Goal: Communication & Community: Participate in discussion

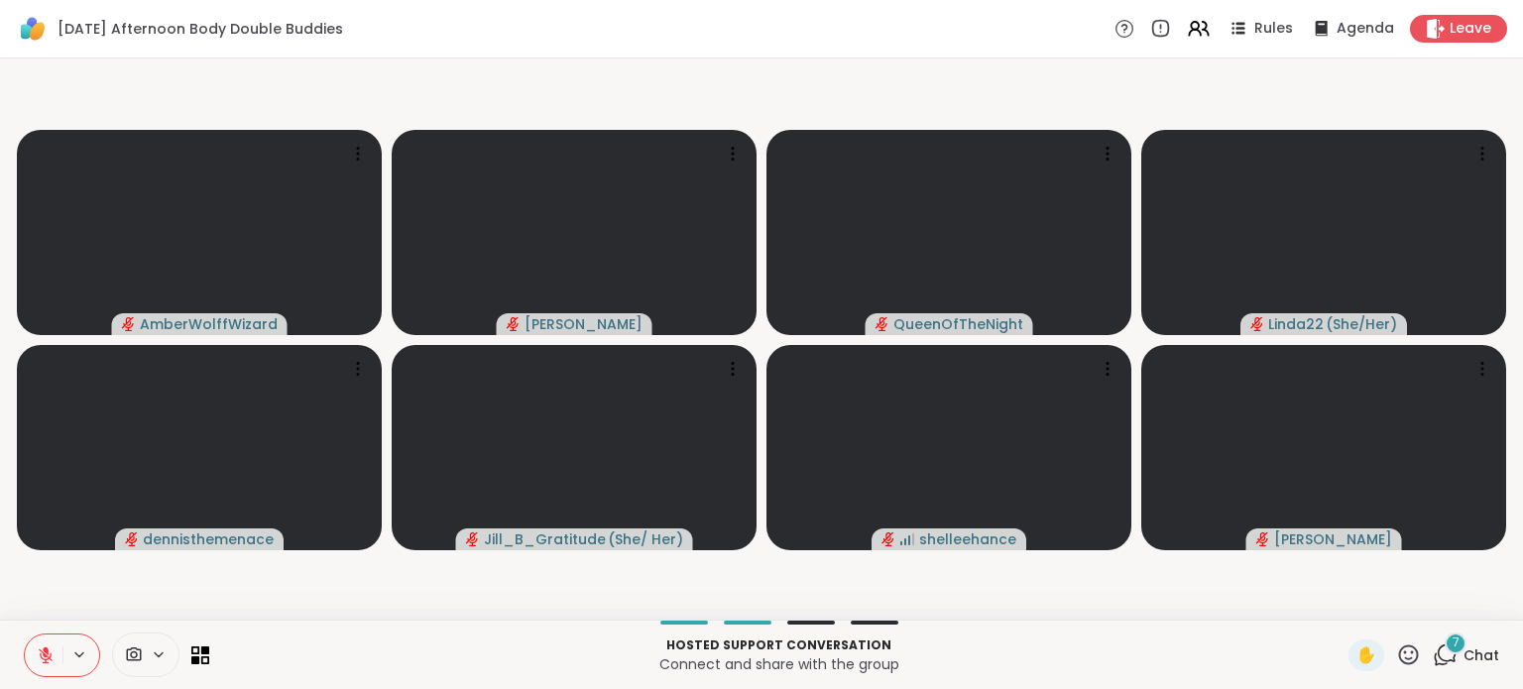
click at [1445, 650] on div "7" at bounding box center [1456, 644] width 22 height 22
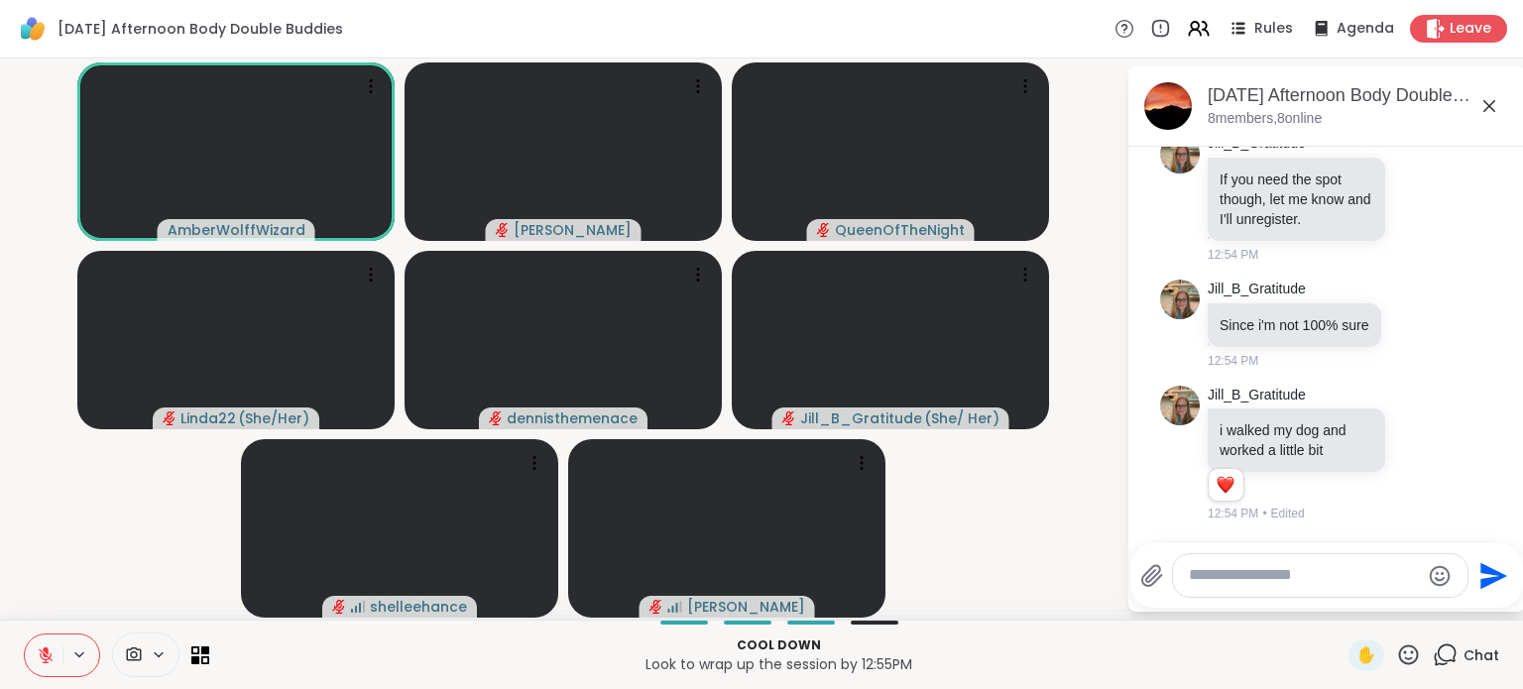
scroll to position [1566, 0]
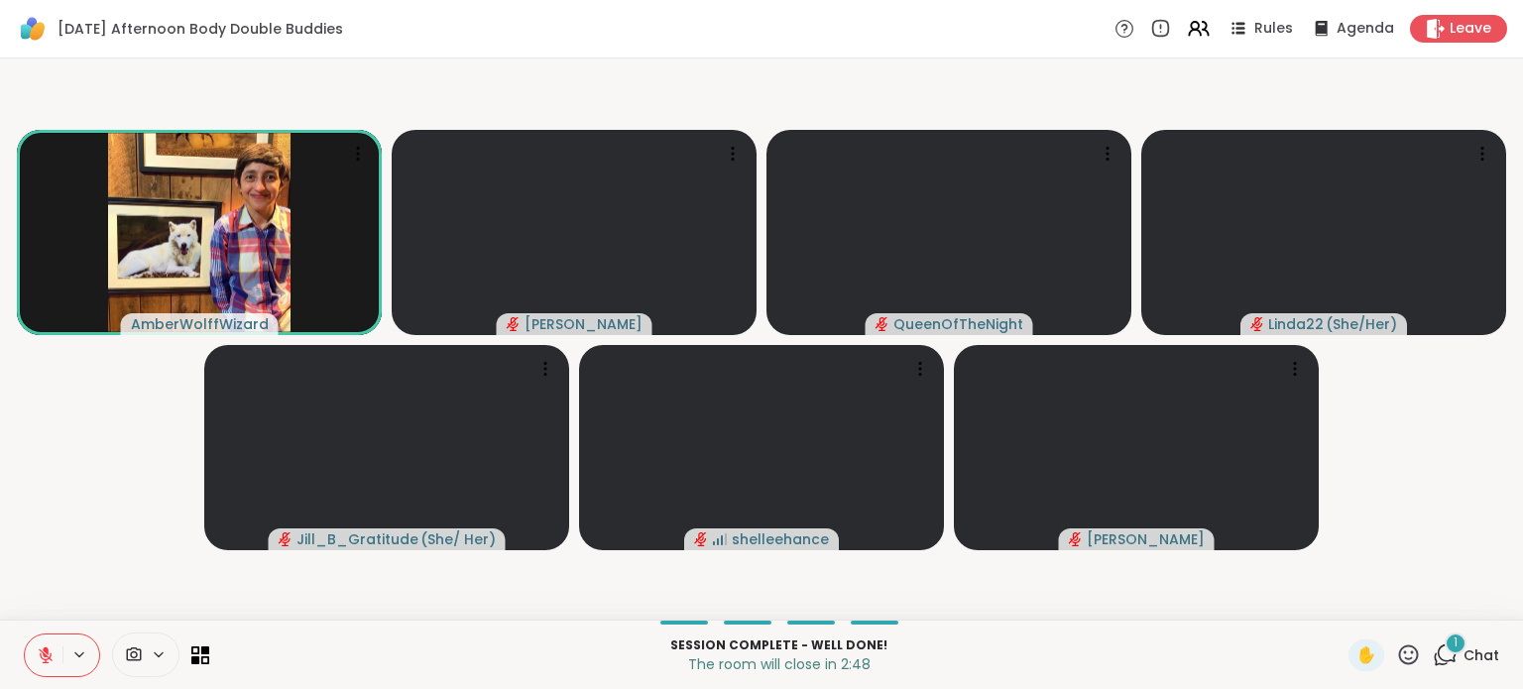
click at [1464, 656] on span "Chat" at bounding box center [1482, 656] width 36 height 20
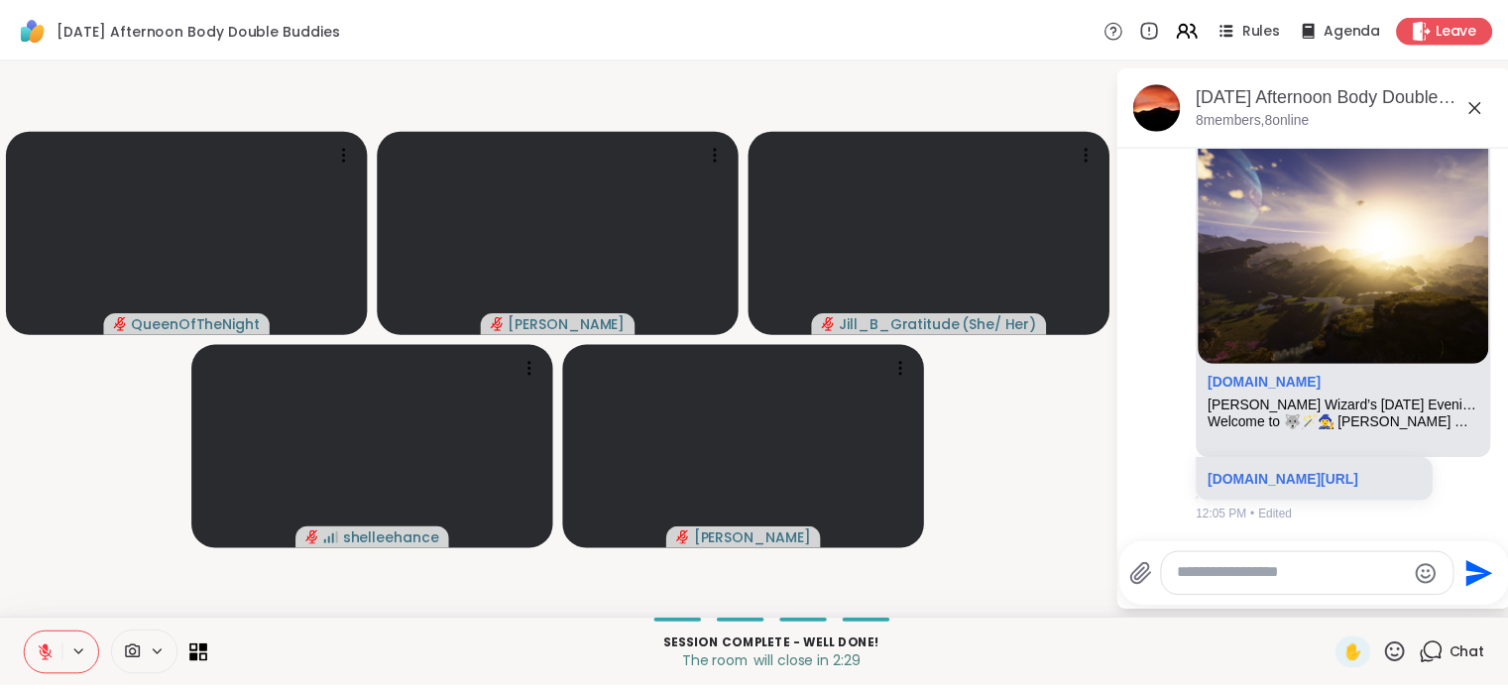
scroll to position [627, 0]
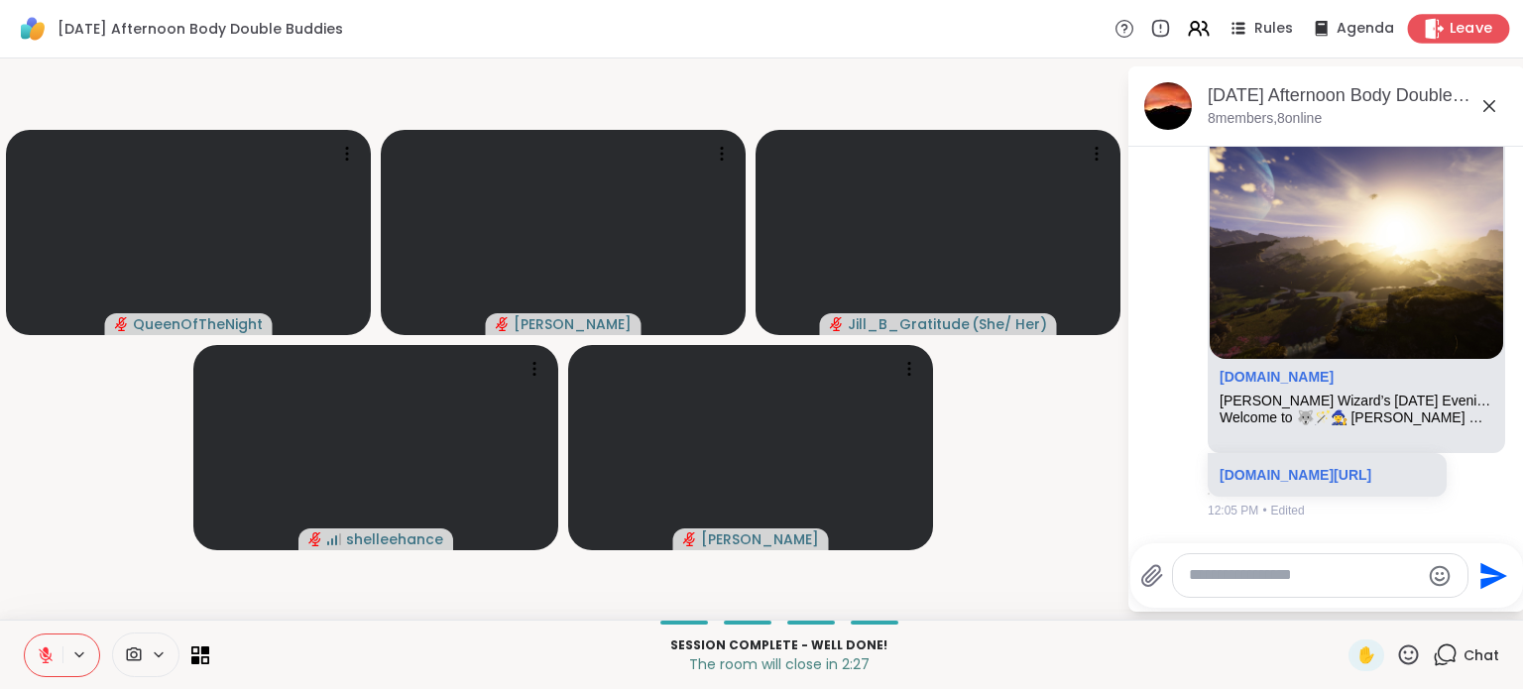
click at [1456, 31] on span "Leave" at bounding box center [1472, 29] width 44 height 21
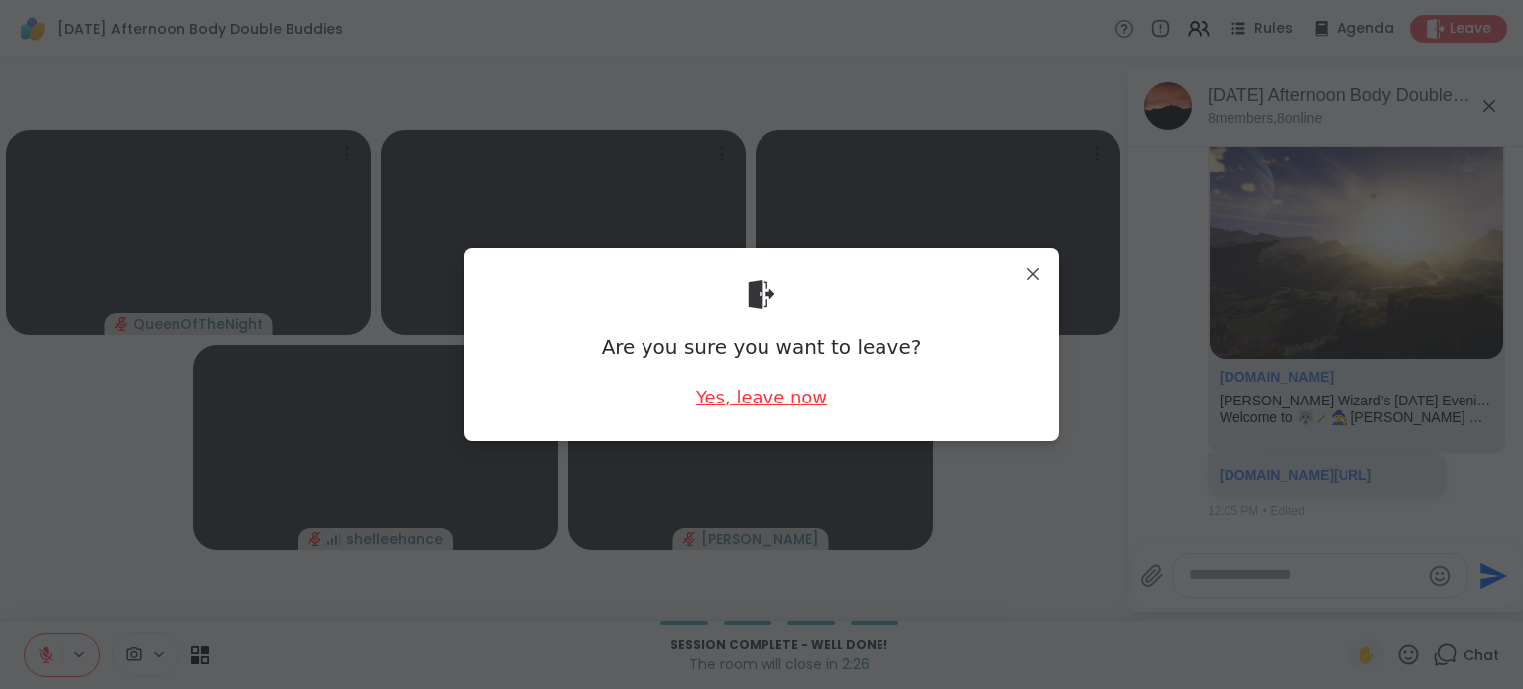
click at [734, 398] on div "Yes, leave now" at bounding box center [761, 397] width 131 height 25
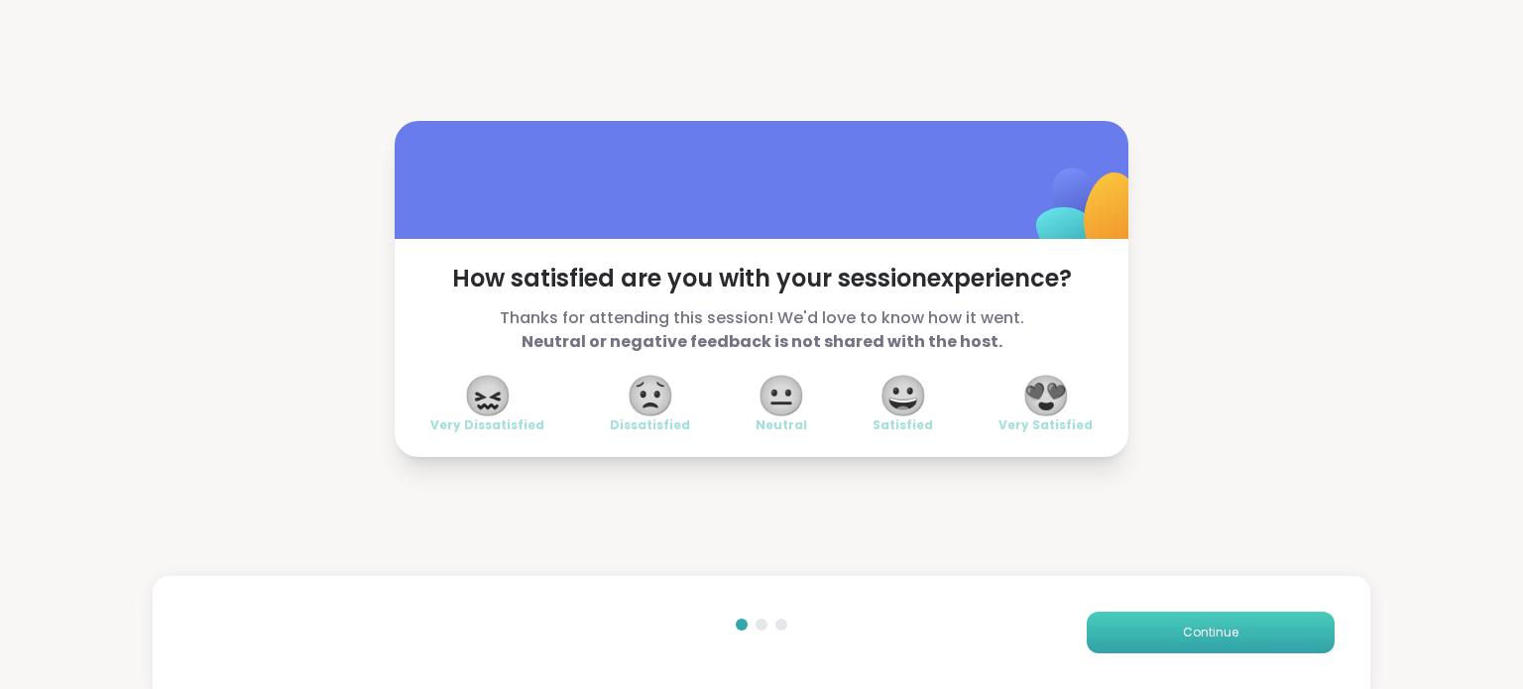
click at [1169, 631] on button "Continue" at bounding box center [1211, 633] width 248 height 42
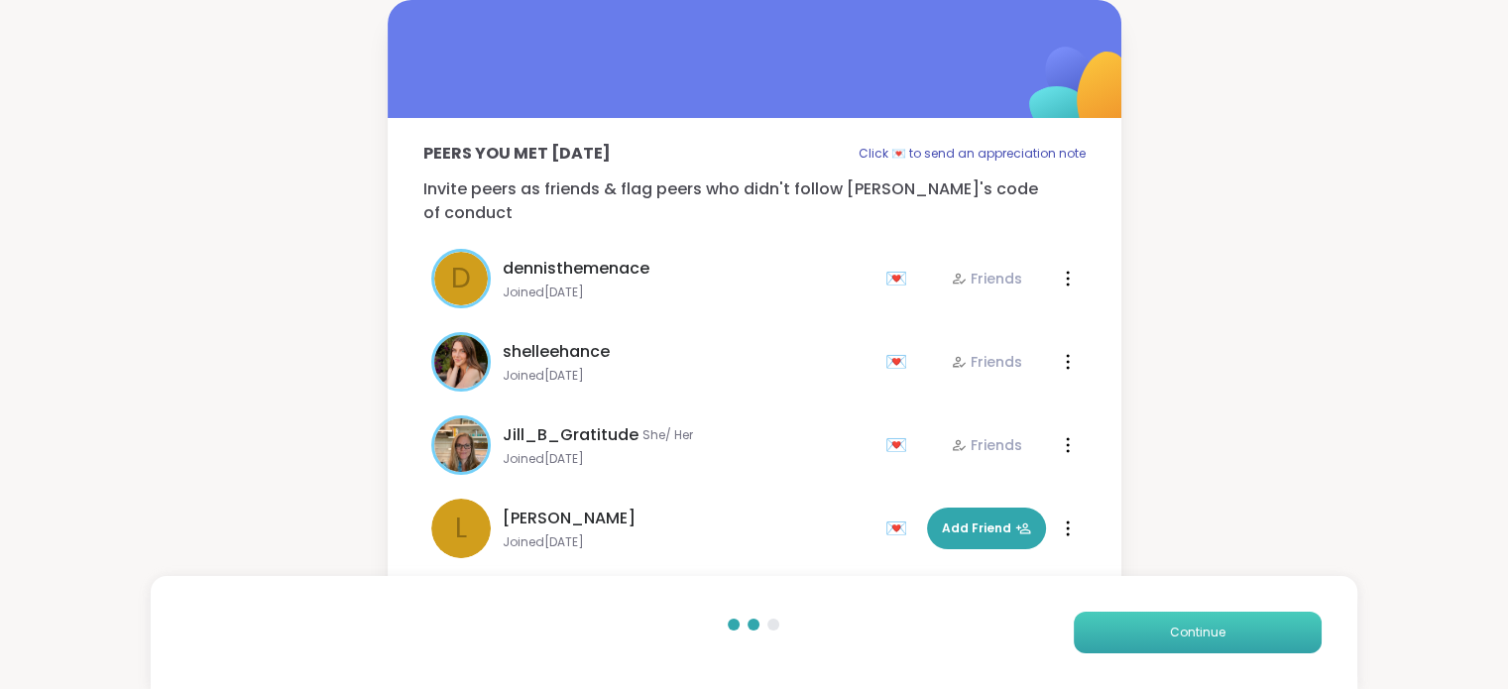
click at [1169, 631] on button "Continue" at bounding box center [1198, 633] width 248 height 42
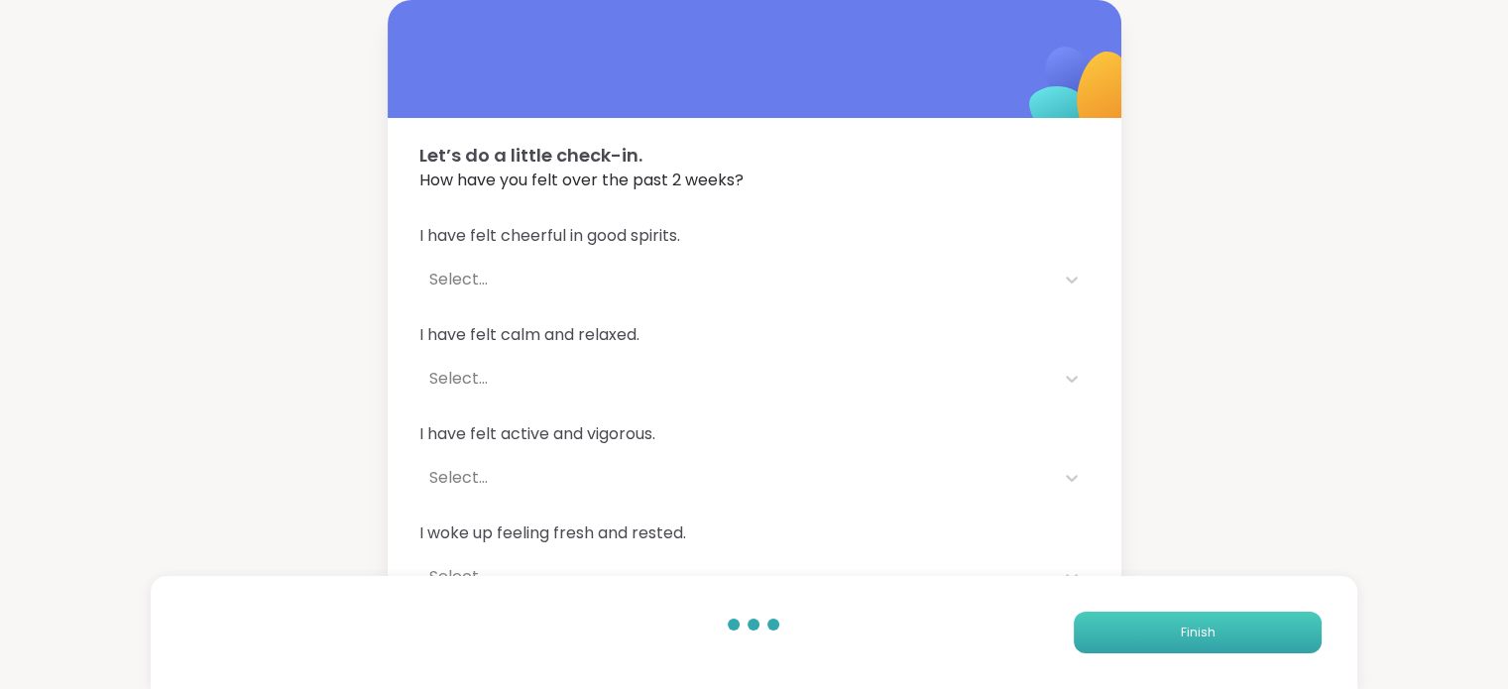
click at [1169, 631] on button "Finish" at bounding box center [1198, 633] width 248 height 42
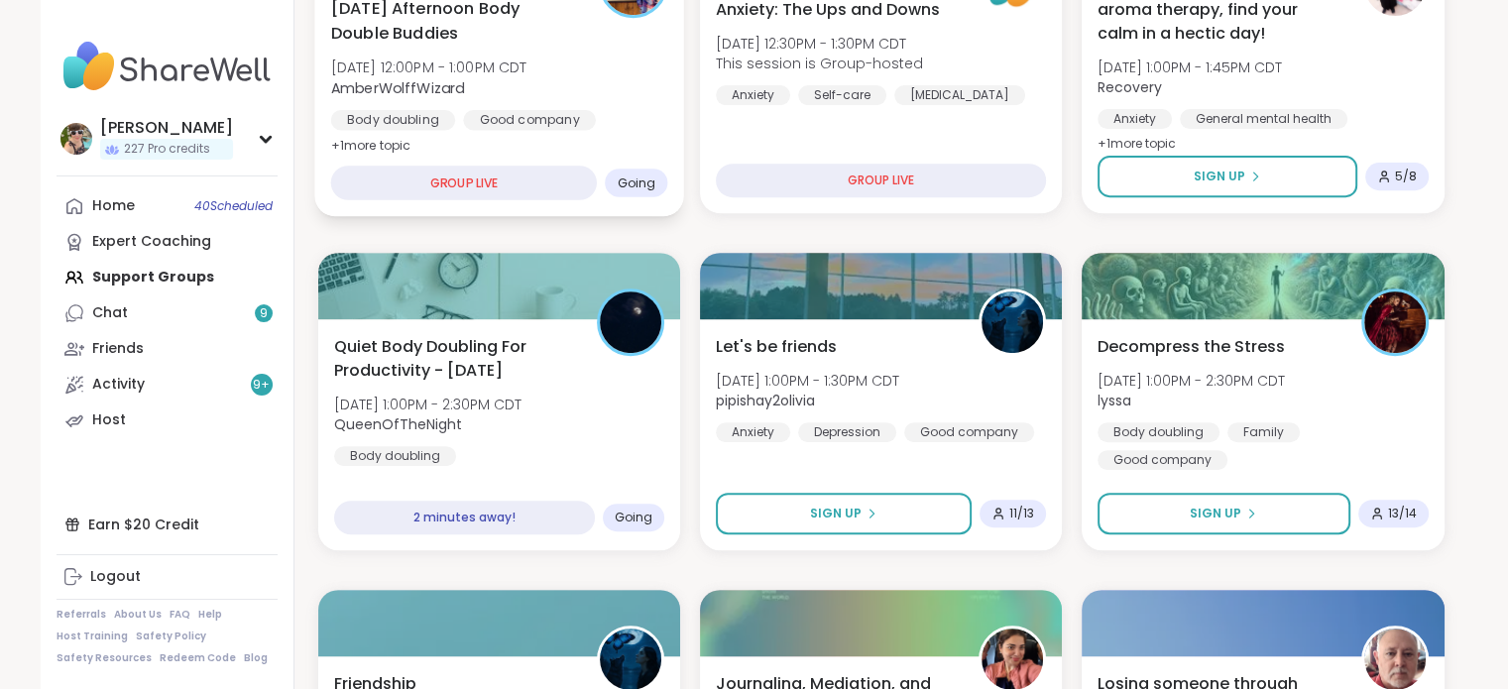
scroll to position [785, 0]
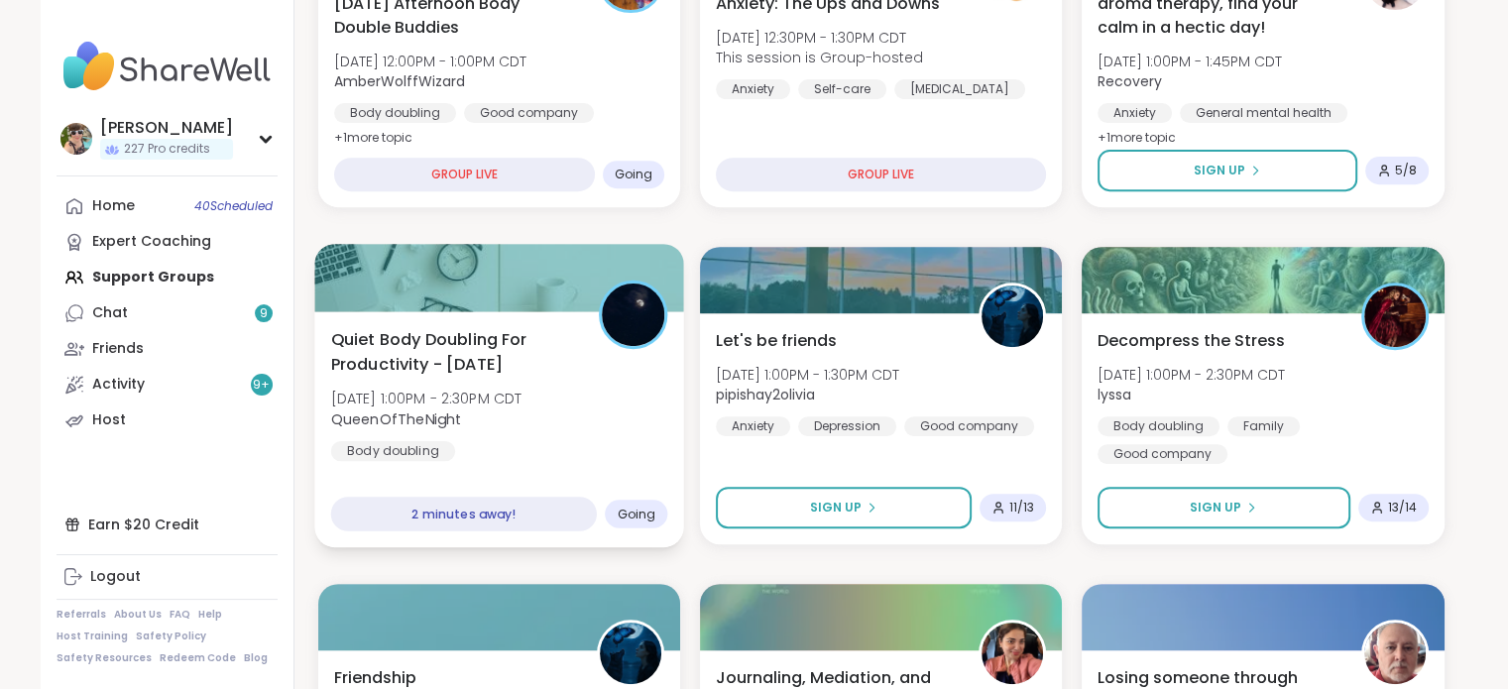
click at [528, 429] on div "Quiet Body Doubling For Productivity - [DATE] [DATE] 1:00PM - 2:30PM CDT QueenO…" at bounding box center [498, 394] width 337 height 134
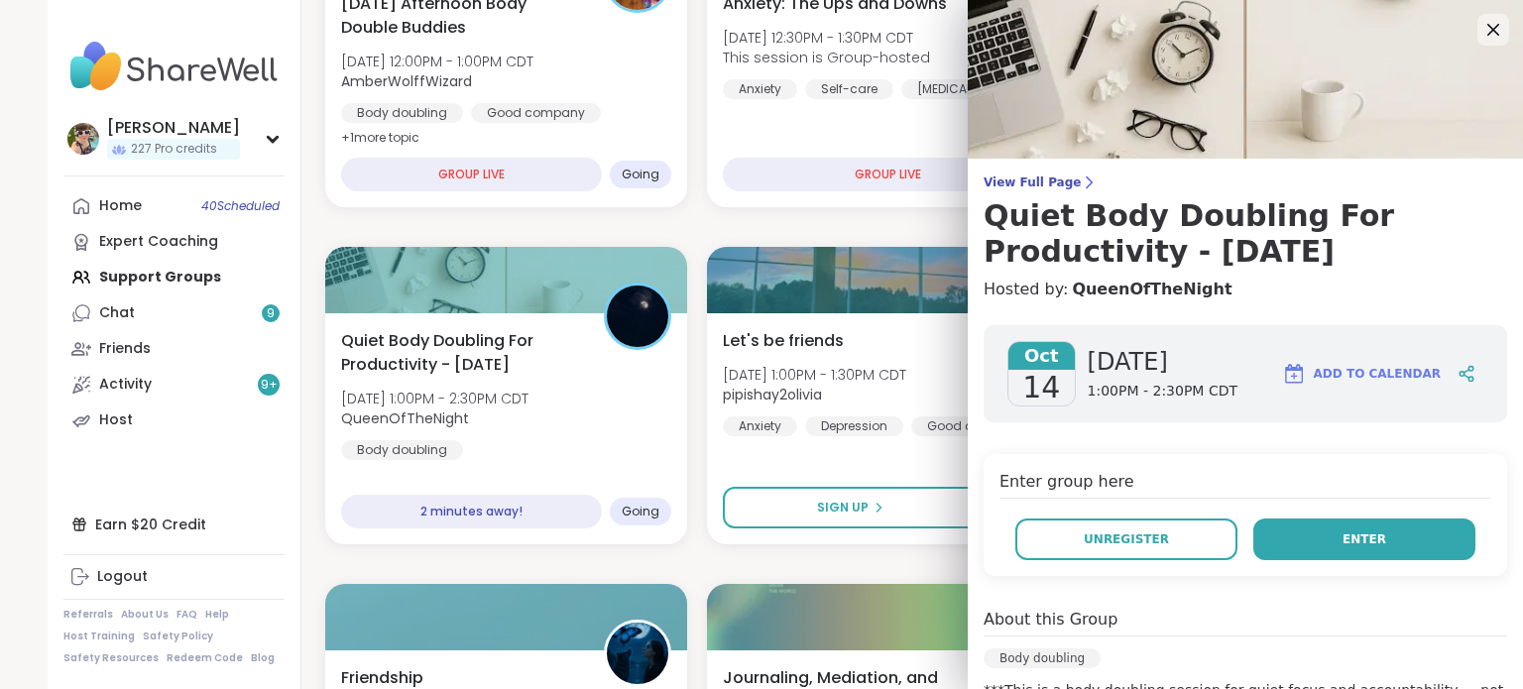
click at [1373, 531] on button "Enter" at bounding box center [1365, 540] width 222 height 42
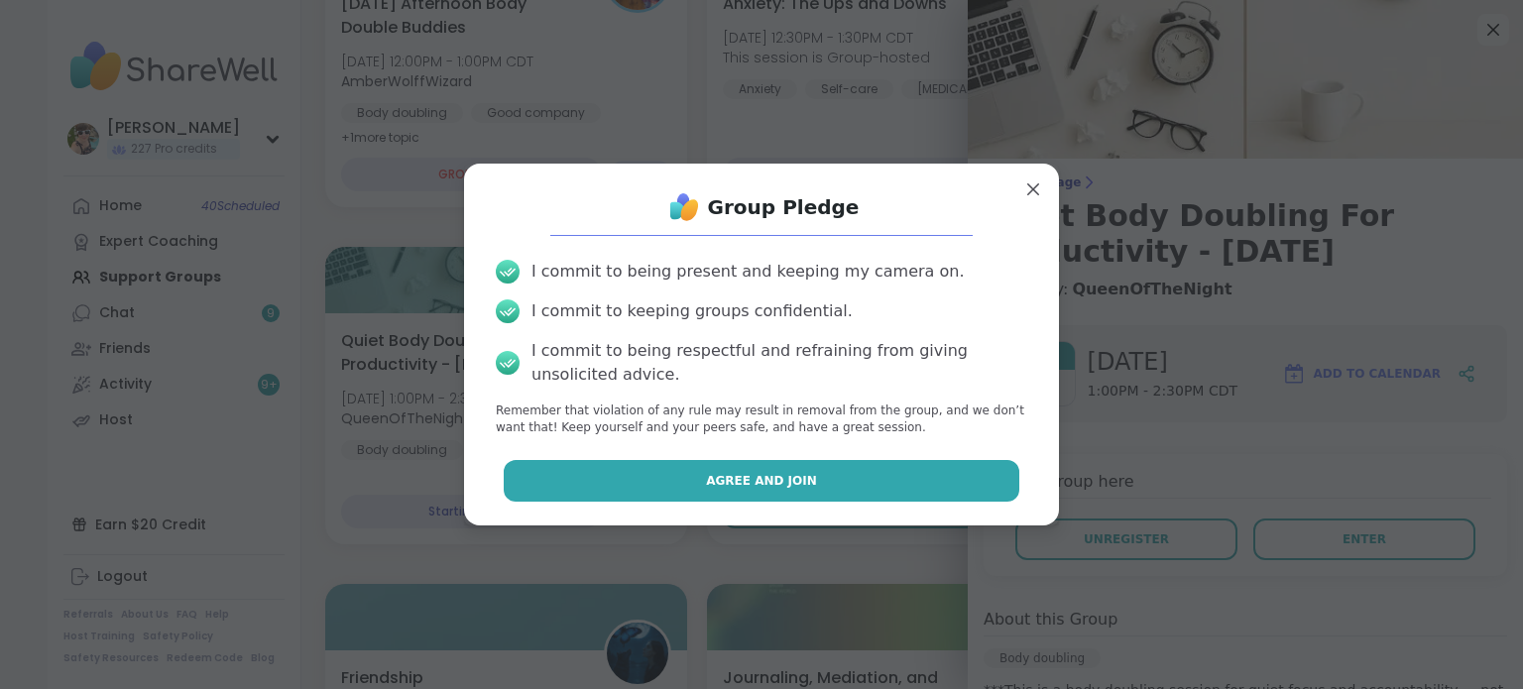
click at [893, 494] on button "Agree and Join" at bounding box center [762, 481] width 517 height 42
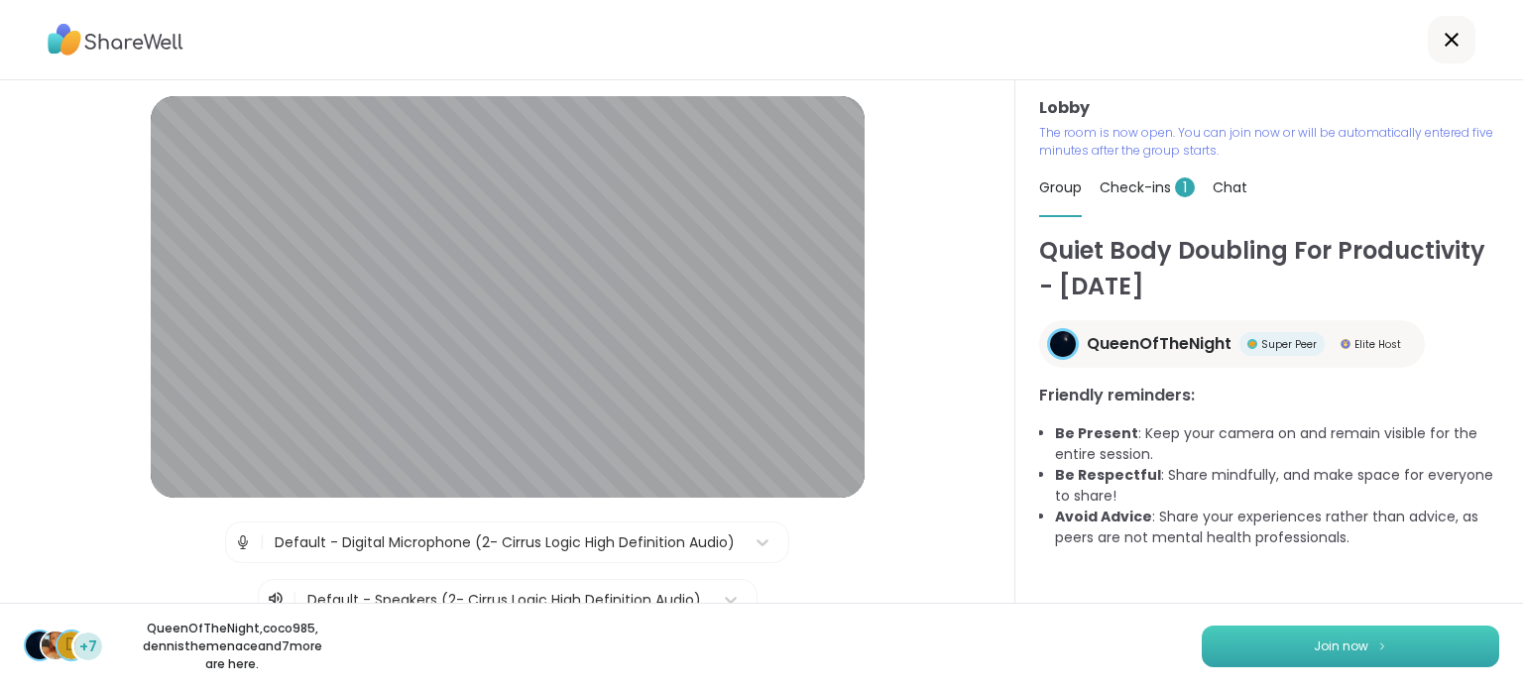
click at [1353, 649] on button "Join now" at bounding box center [1351, 647] width 298 height 42
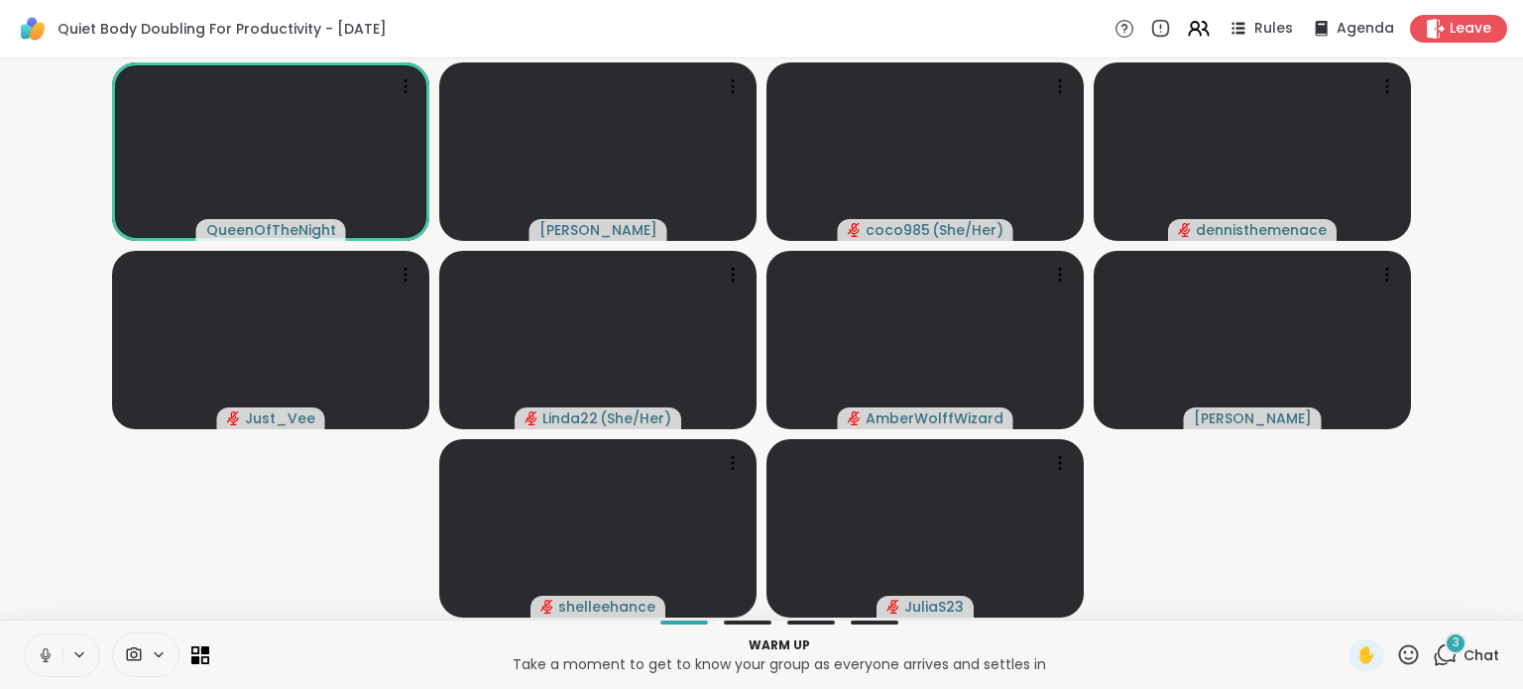
click at [48, 658] on icon at bounding box center [46, 656] width 10 height 6
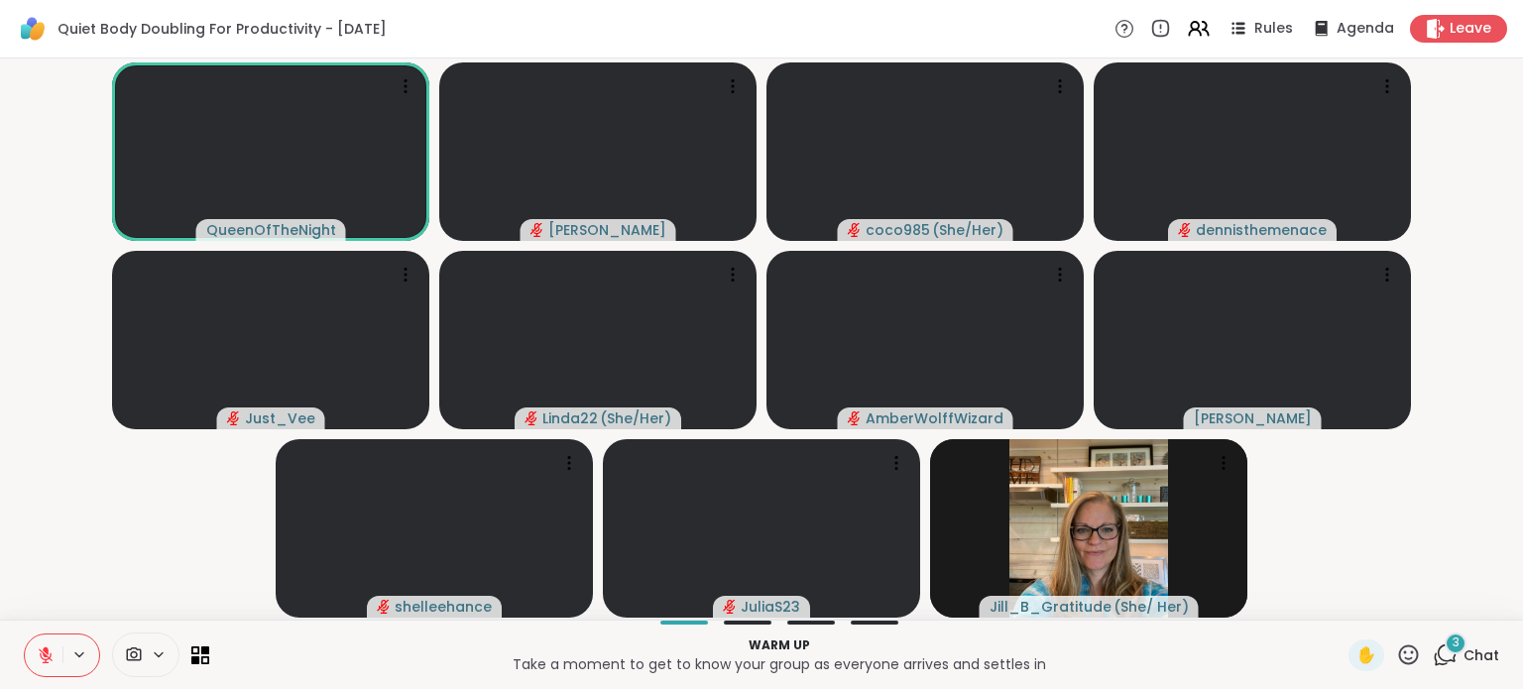
click at [1453, 642] on span "3" at bounding box center [1456, 643] width 7 height 17
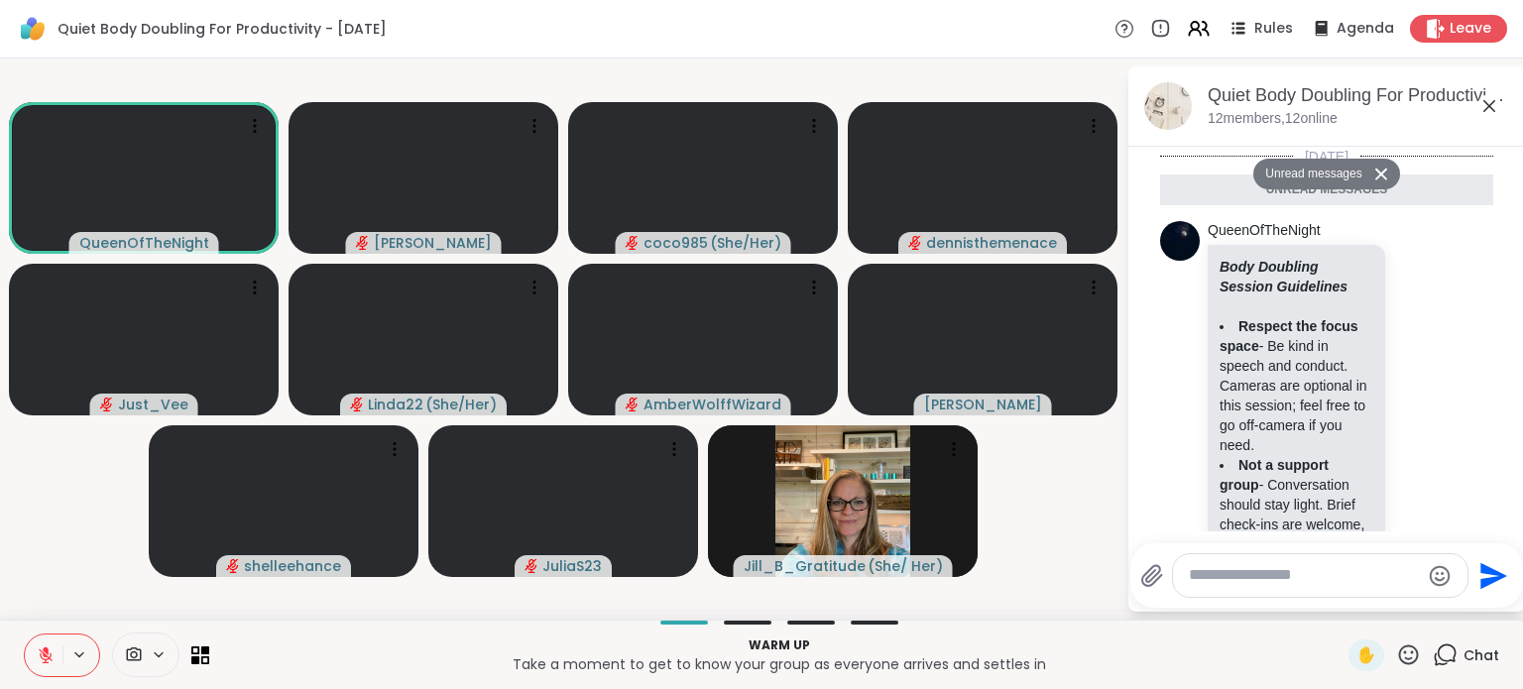
scroll to position [2088, 0]
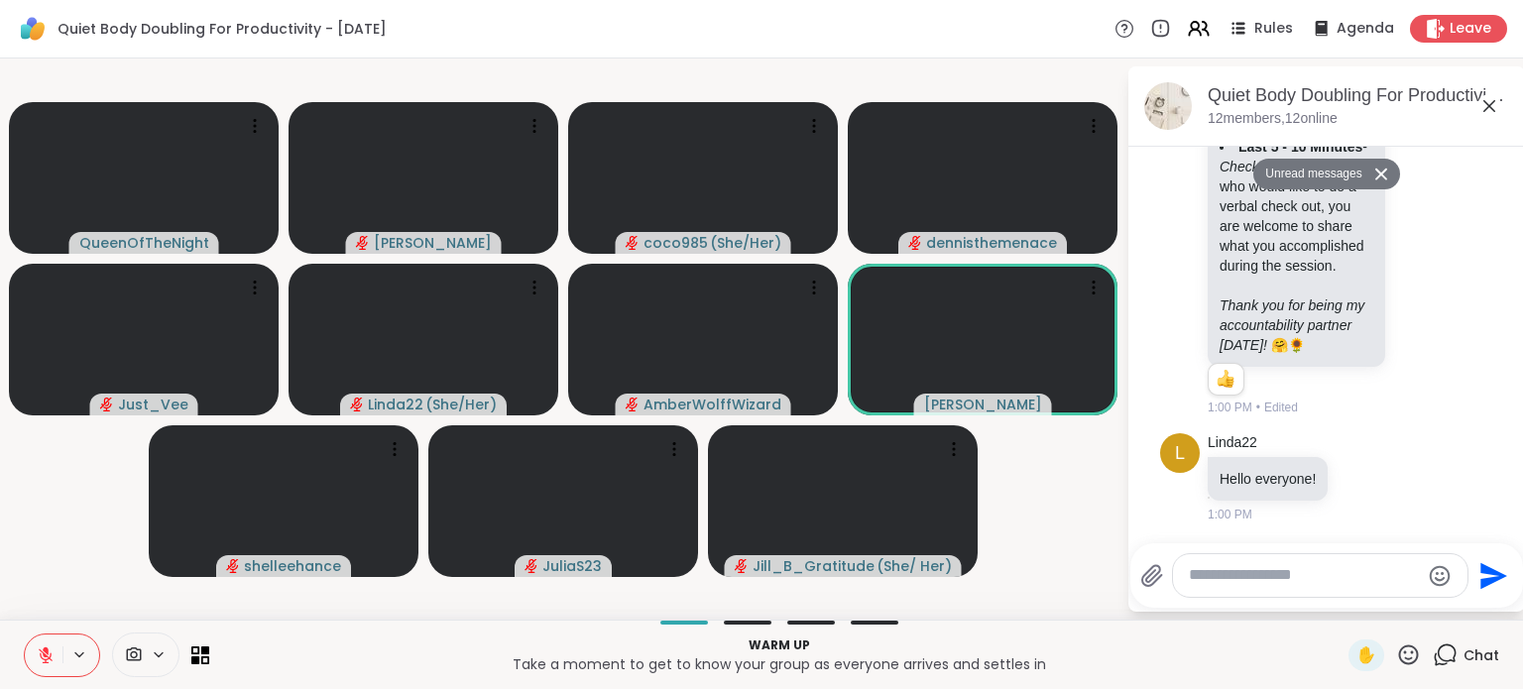
click at [1288, 581] on textarea "Type your message" at bounding box center [1304, 575] width 231 height 21
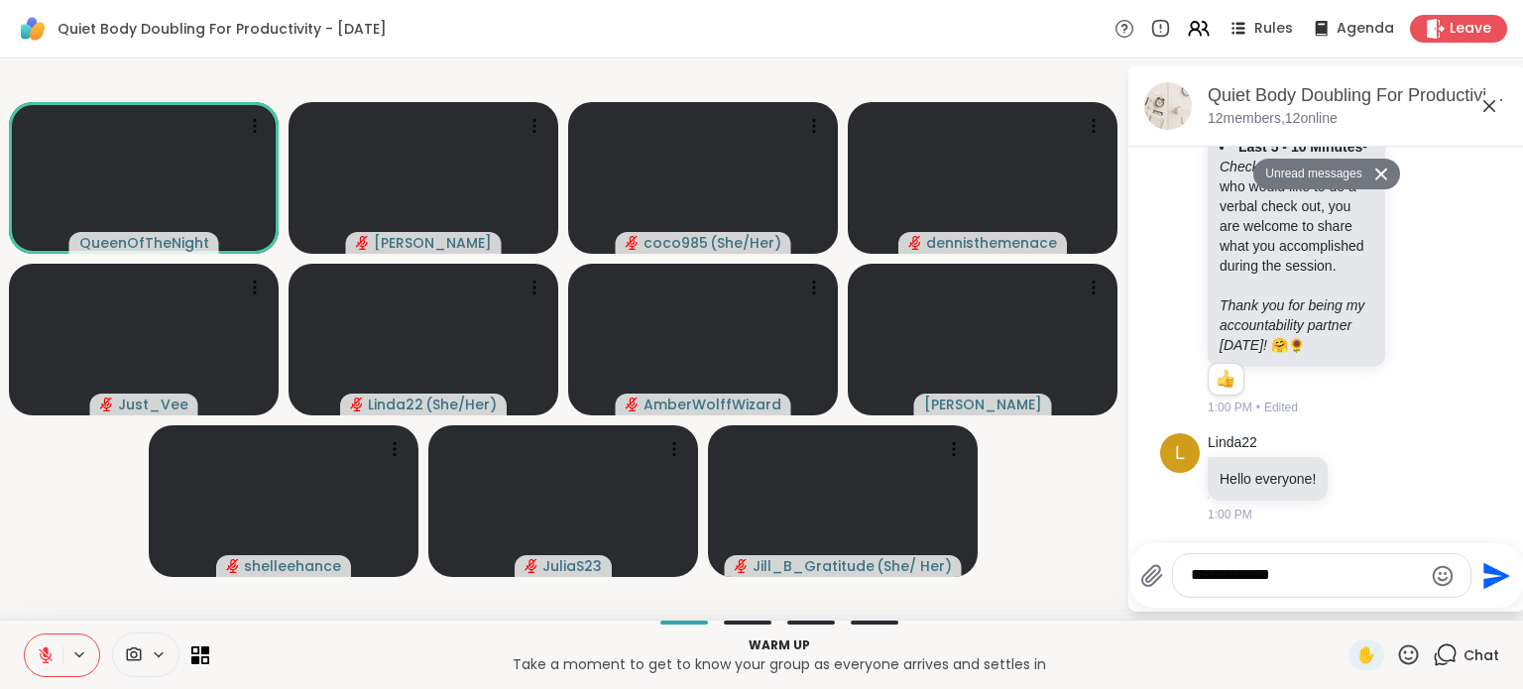
type textarea "**********"
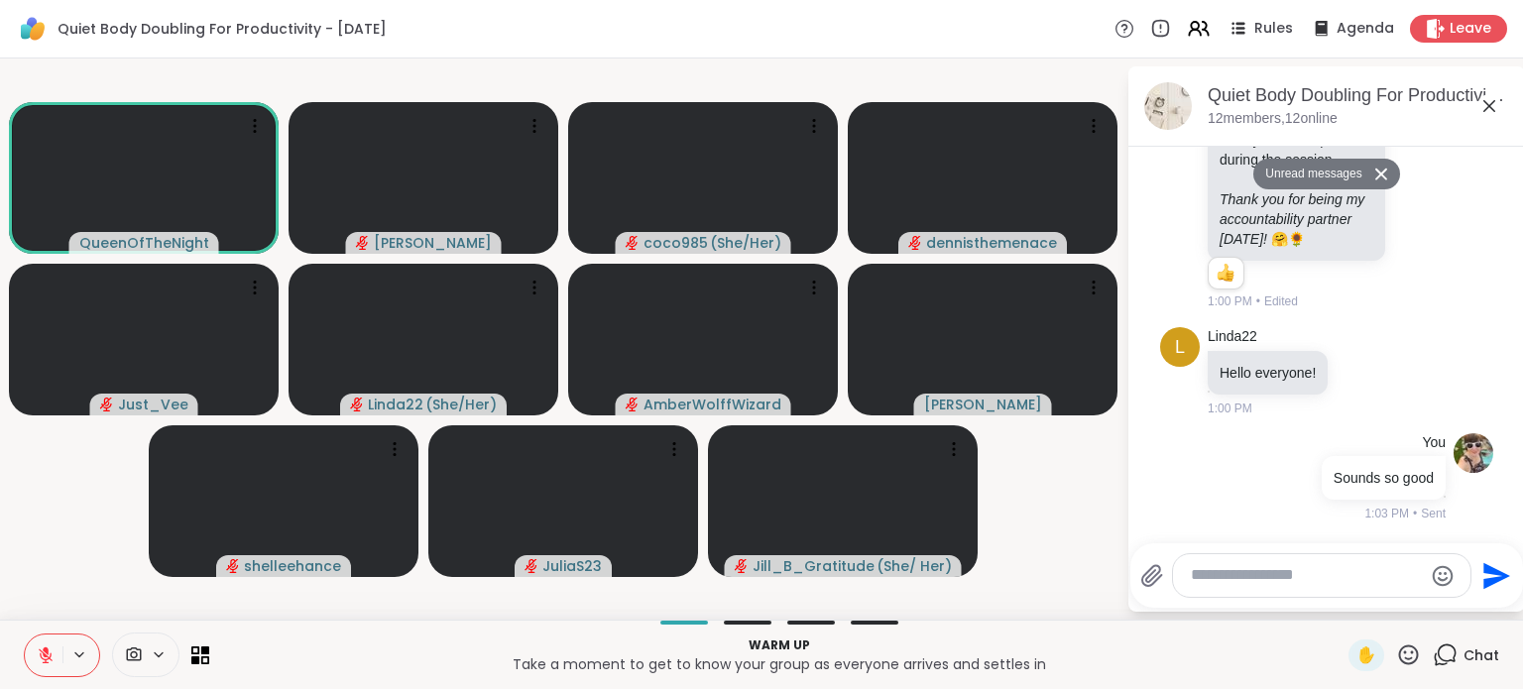
scroll to position [2145, 0]
type textarea "**********"
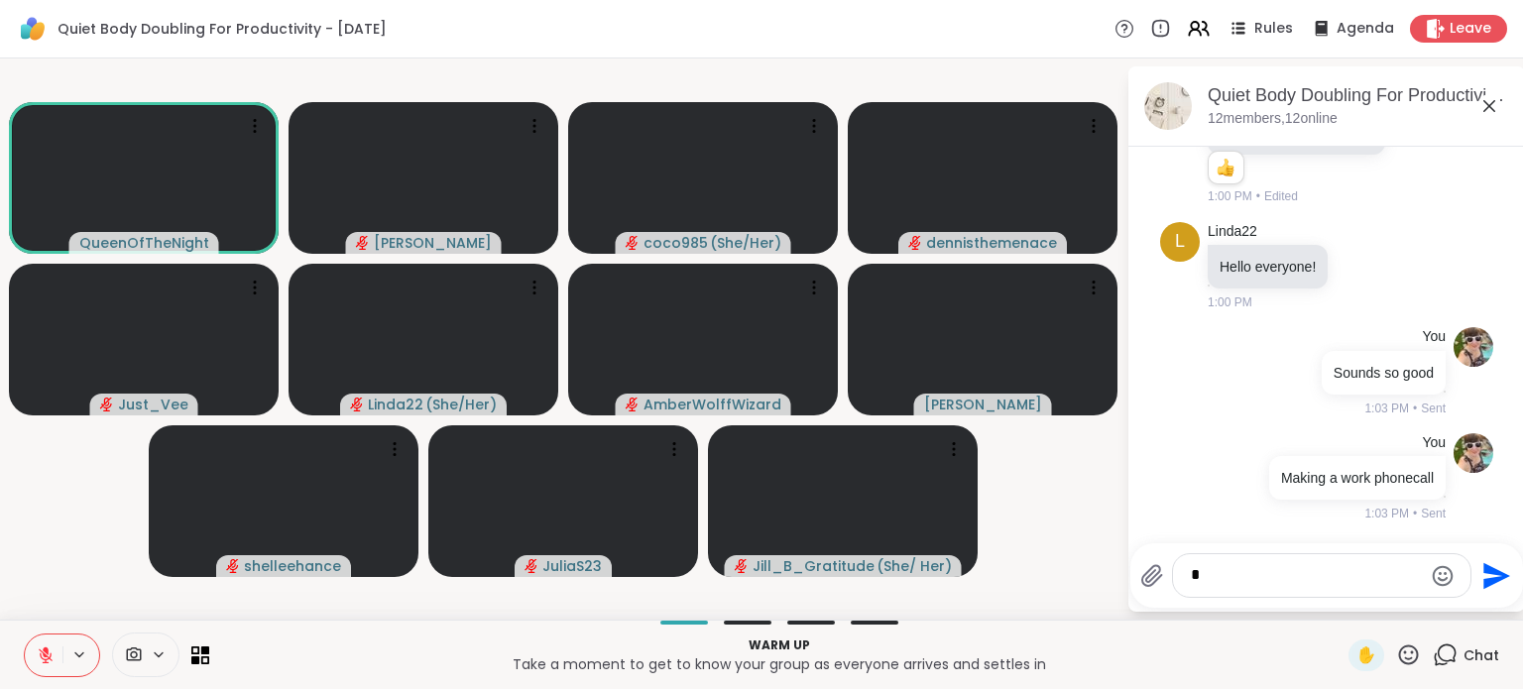
scroll to position [2271, 0]
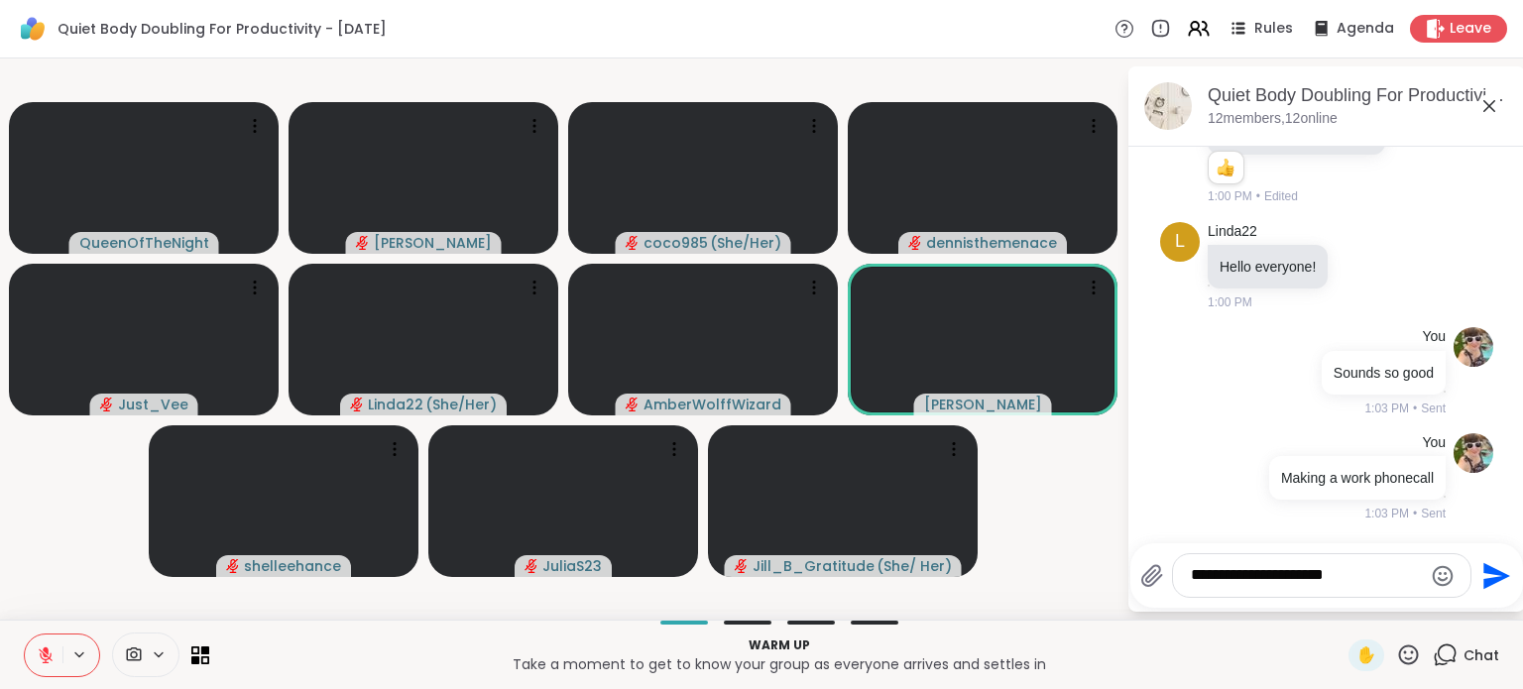
type textarea "**********"
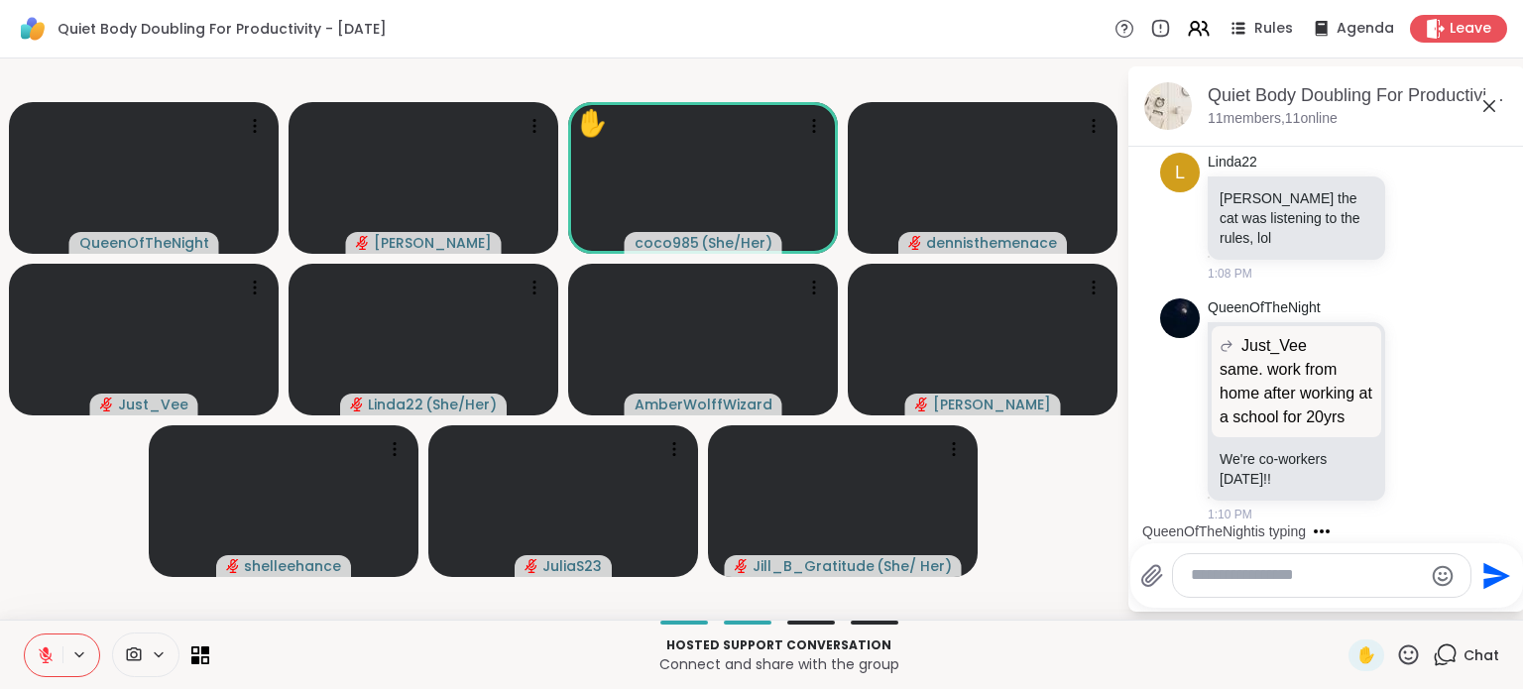
scroll to position [3108, 0]
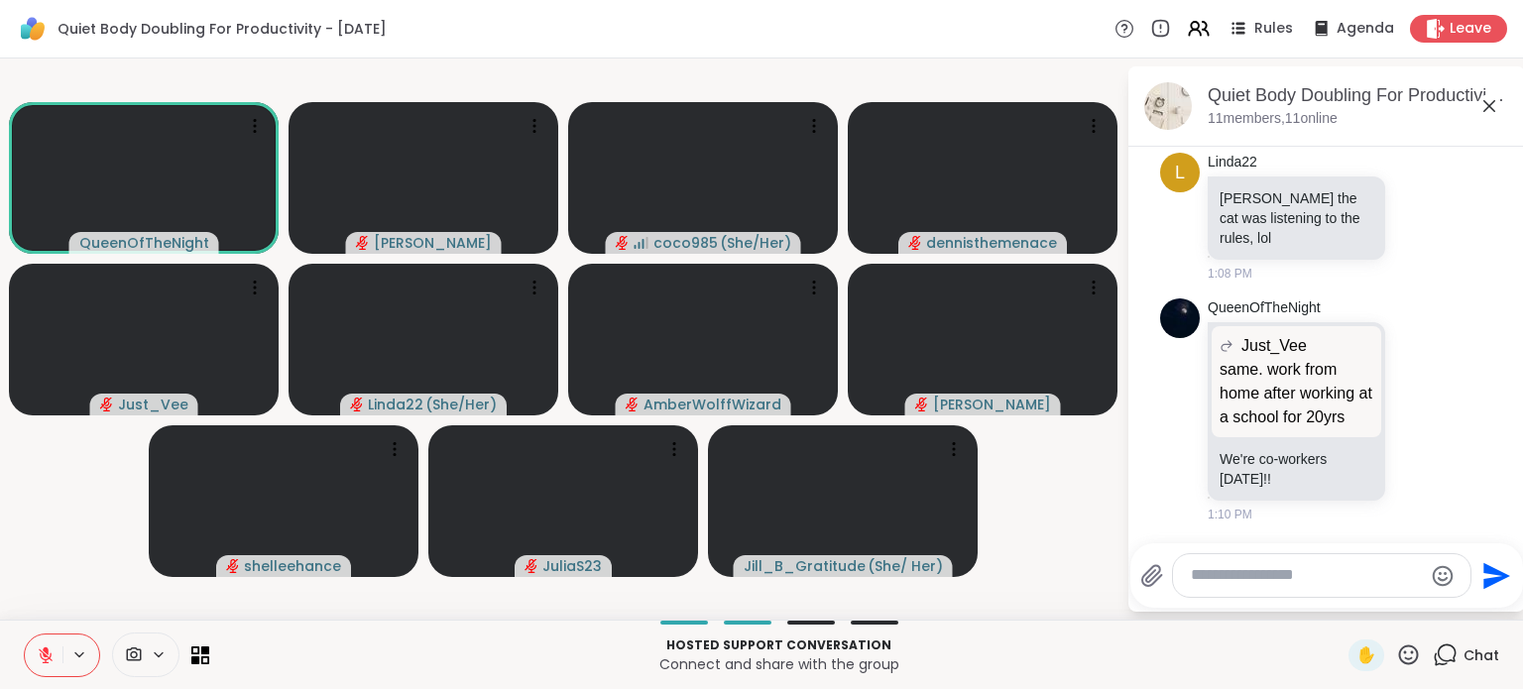
click at [48, 659] on icon at bounding box center [46, 656] width 14 height 14
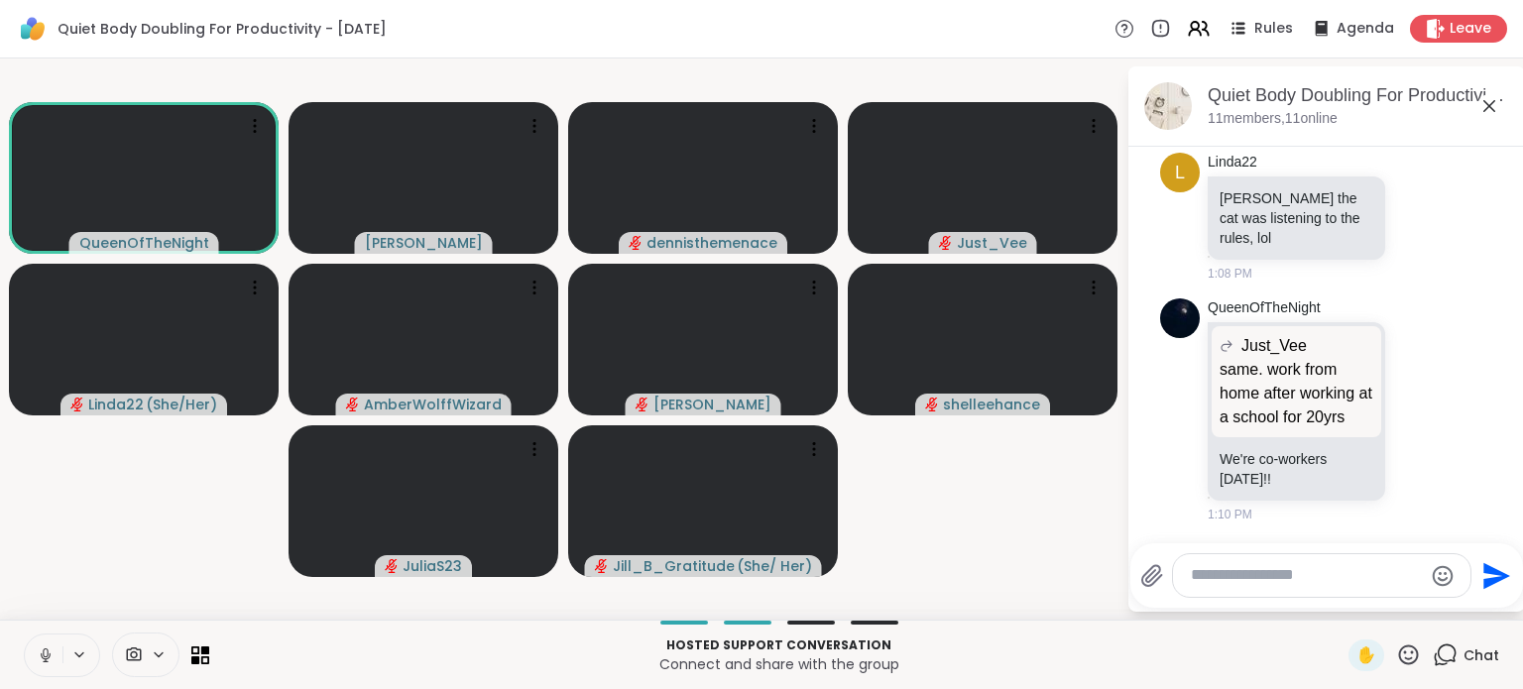
click at [42, 656] on icon at bounding box center [46, 656] width 18 height 18
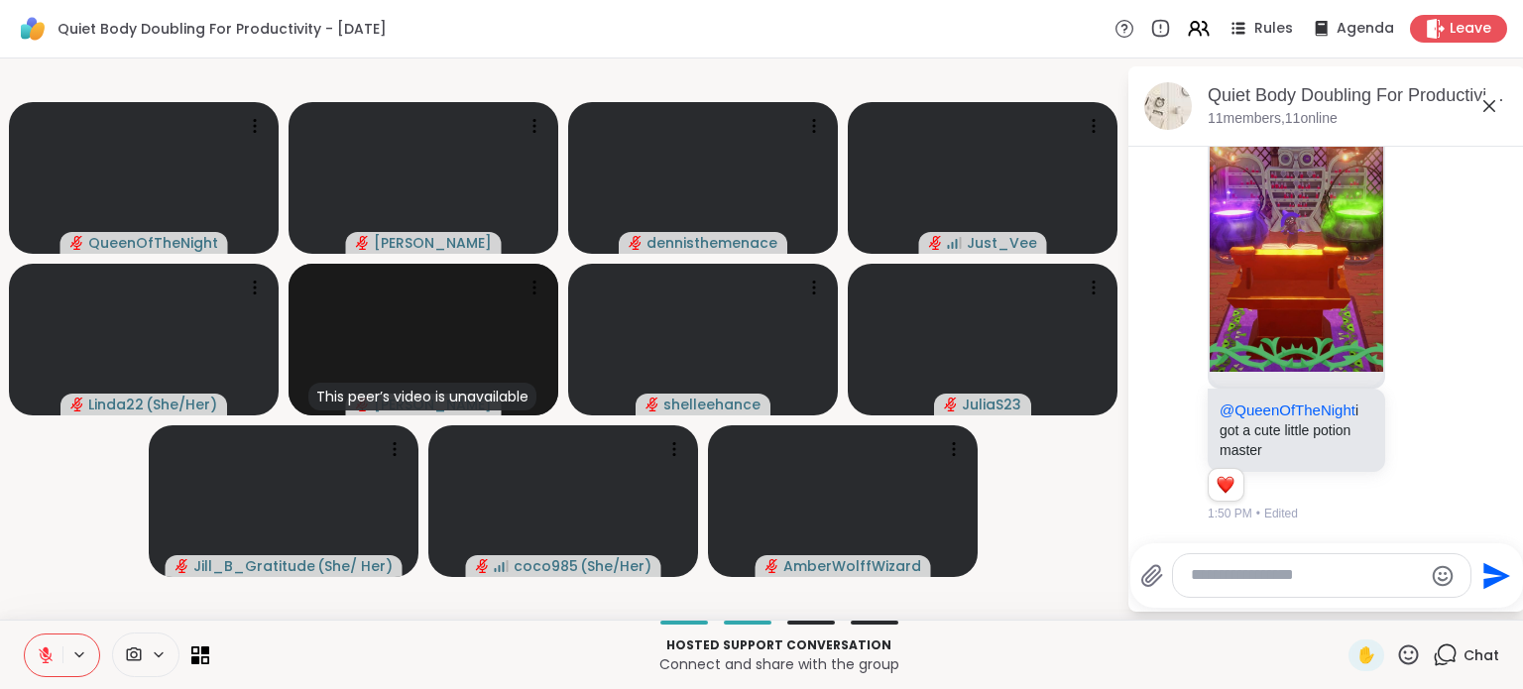
scroll to position [5067, 0]
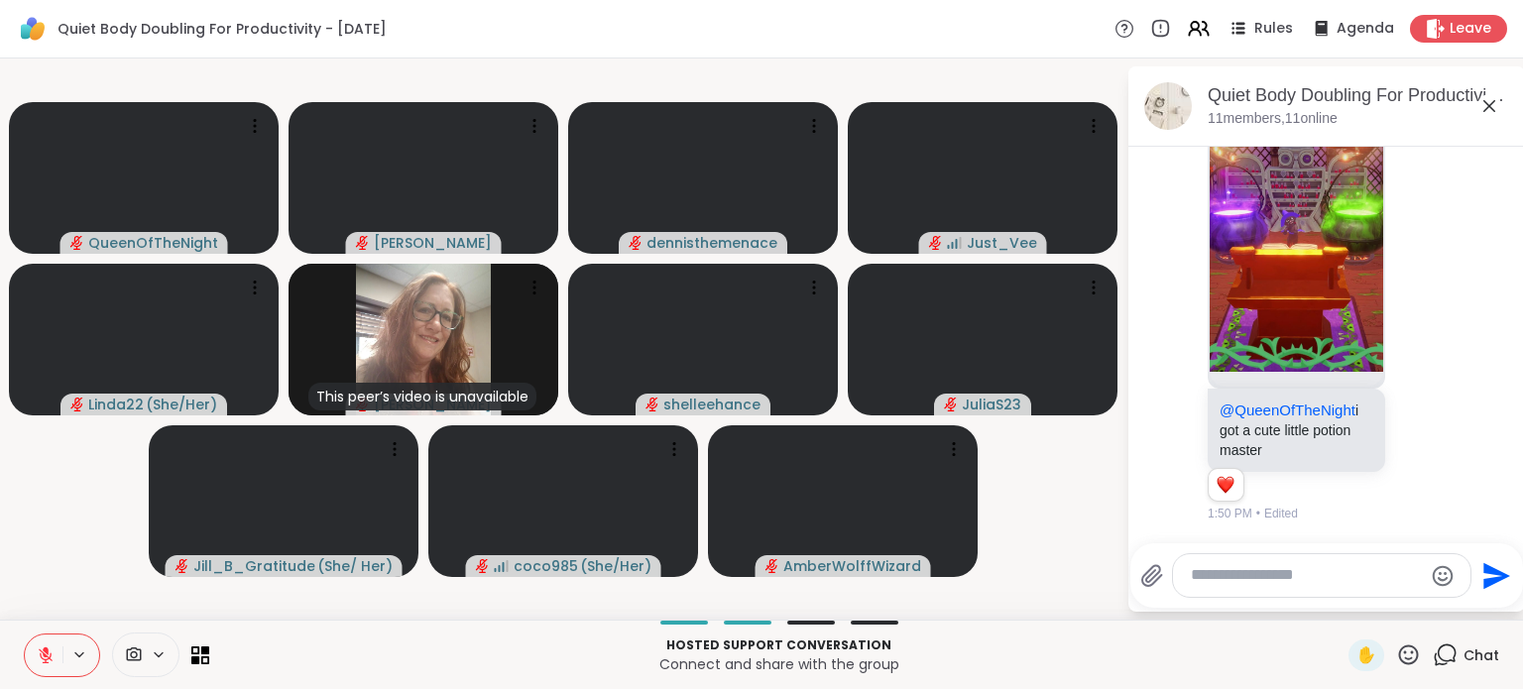
click at [1247, 578] on textarea "Type your message" at bounding box center [1306, 575] width 231 height 21
type textarea "**********"
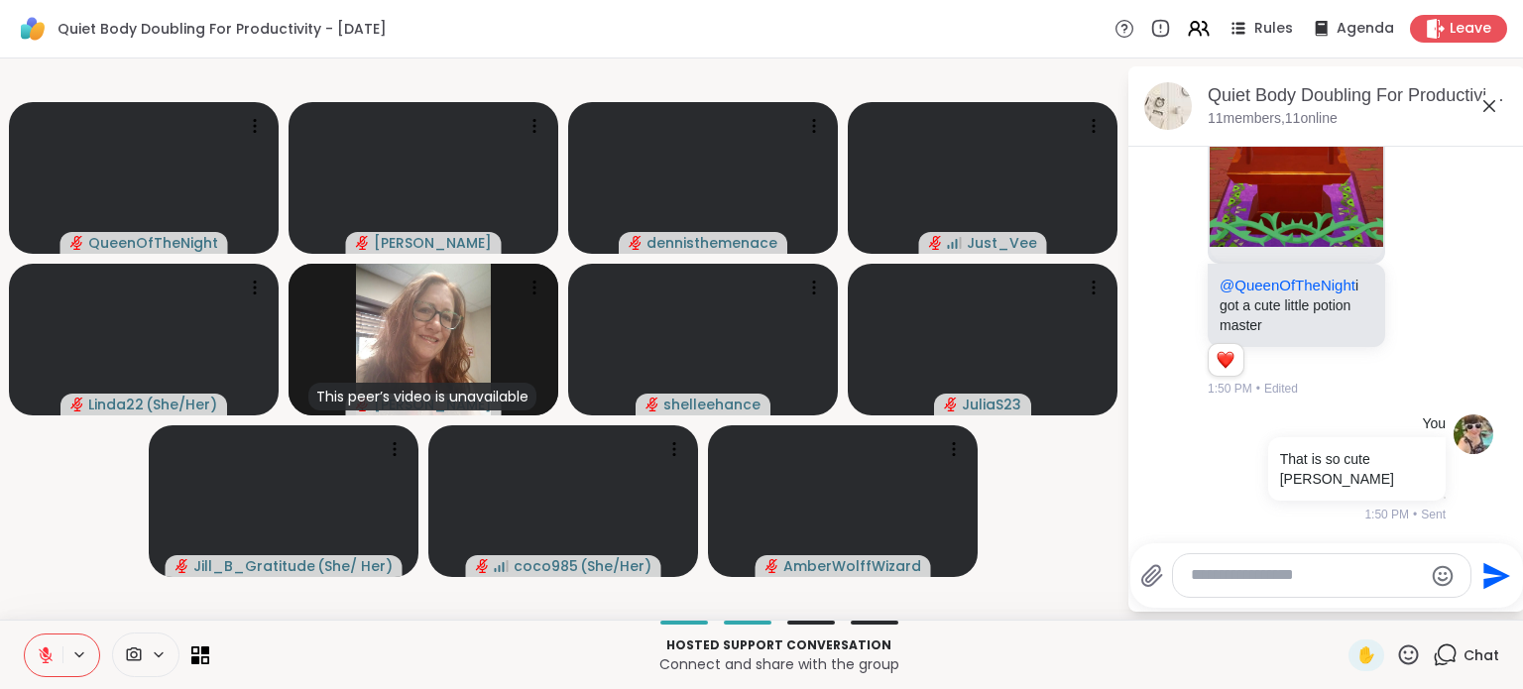
scroll to position [5173, 0]
click at [36, 660] on button at bounding box center [44, 656] width 38 height 42
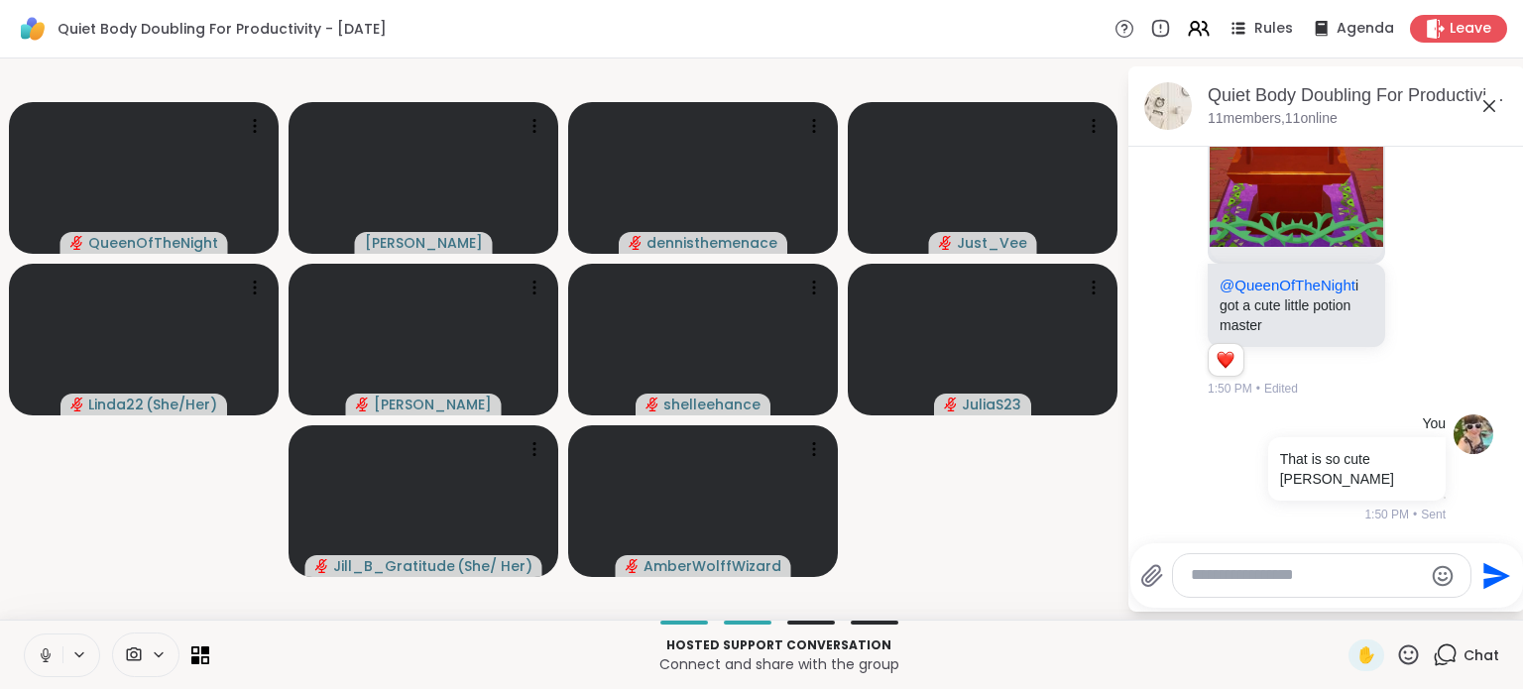
click at [41, 654] on icon at bounding box center [46, 656] width 10 height 6
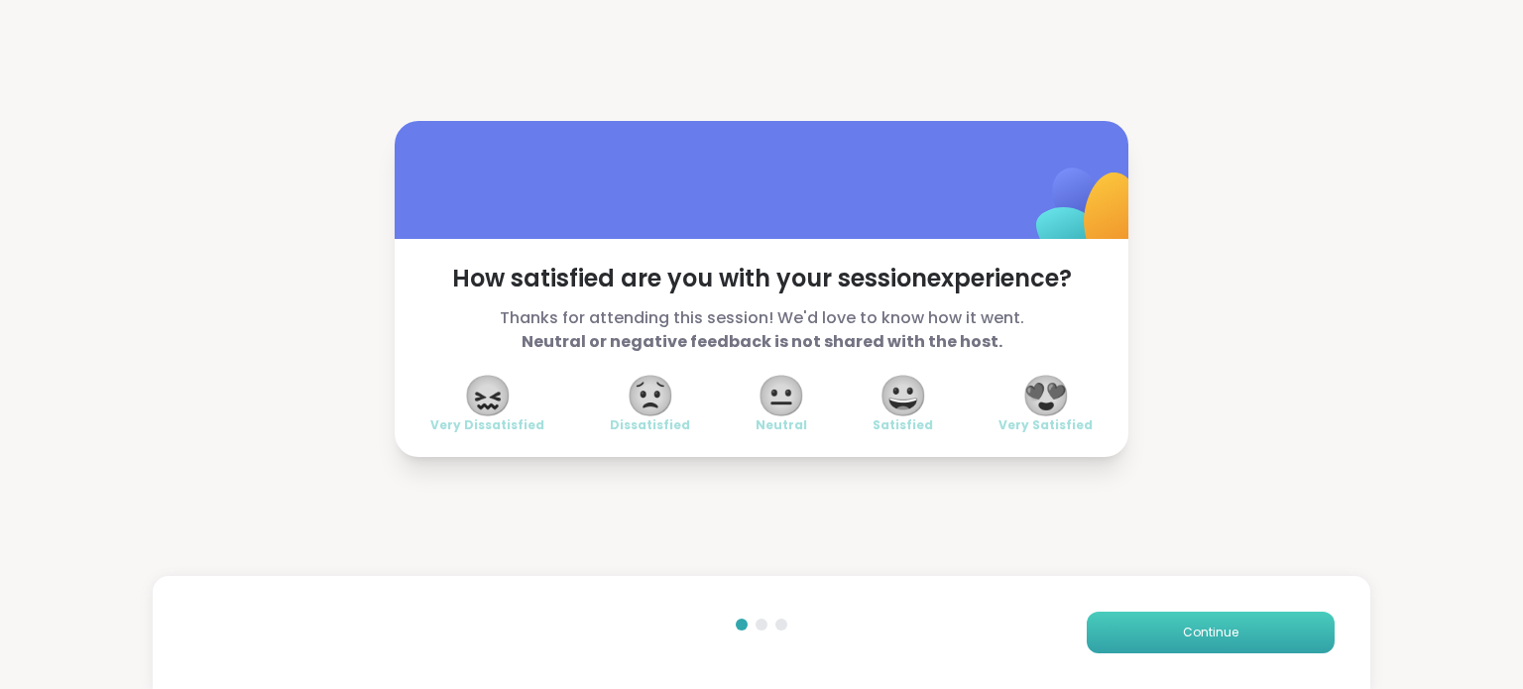
click at [1205, 630] on span "Continue" at bounding box center [1211, 633] width 56 height 18
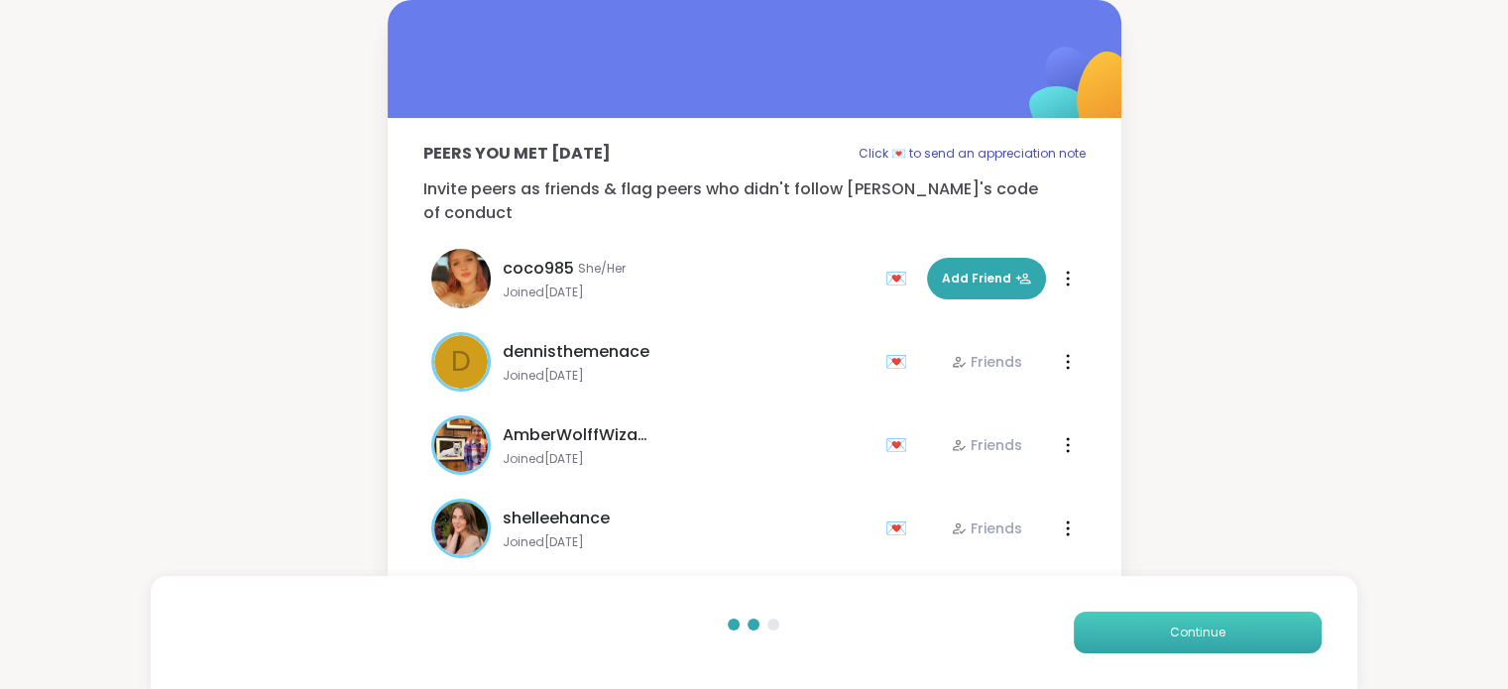
click at [1205, 630] on span "Continue" at bounding box center [1198, 633] width 56 height 18
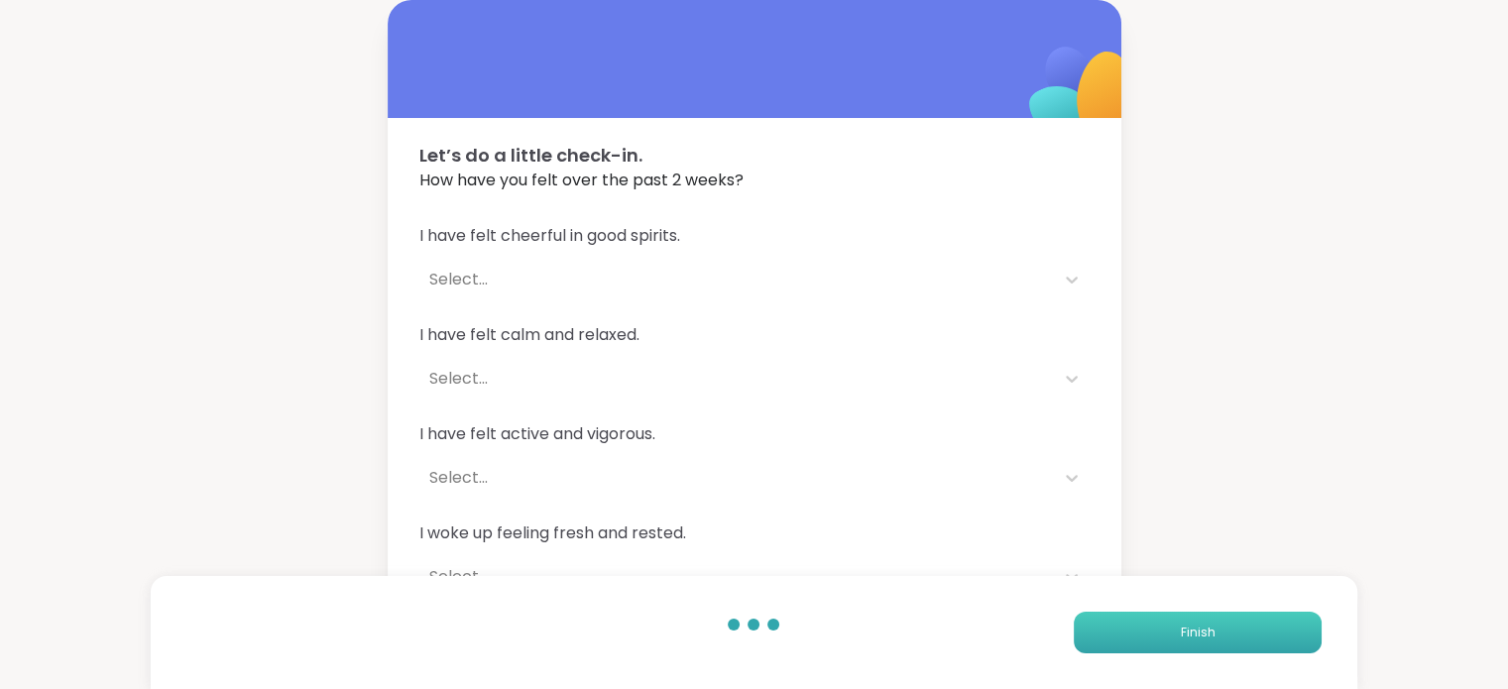
click at [1205, 630] on span "Finish" at bounding box center [1197, 633] width 35 height 18
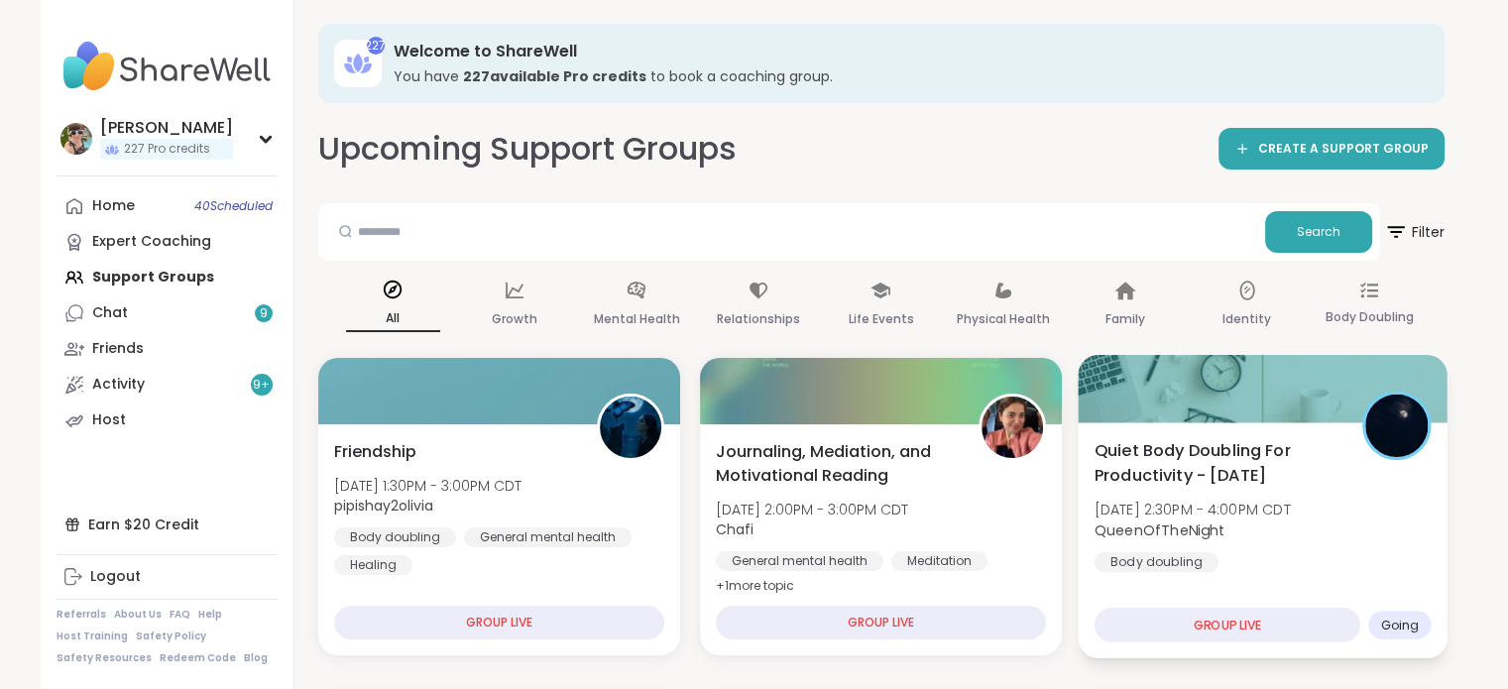
click at [1194, 522] on b "QueenOfTheNight" at bounding box center [1160, 530] width 131 height 20
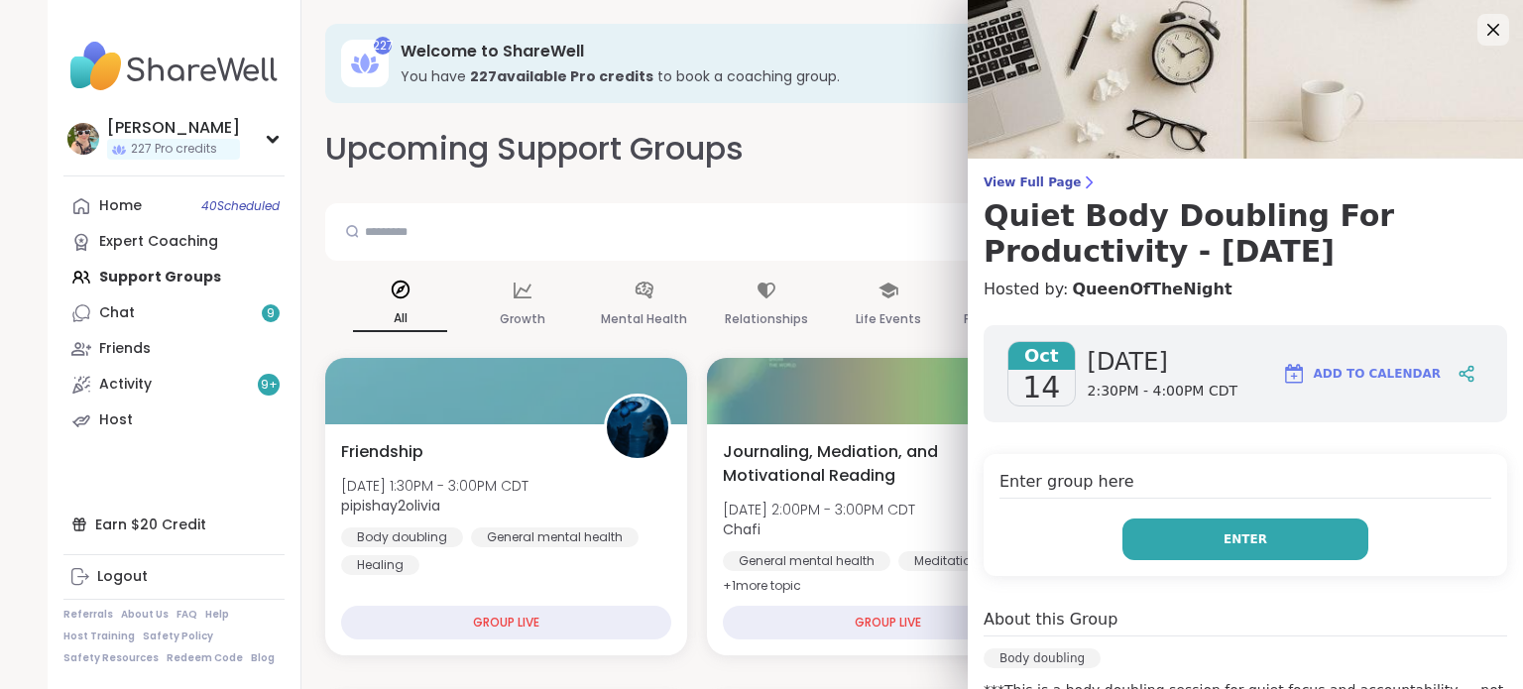
click at [1224, 536] on span "Enter" at bounding box center [1246, 540] width 44 height 18
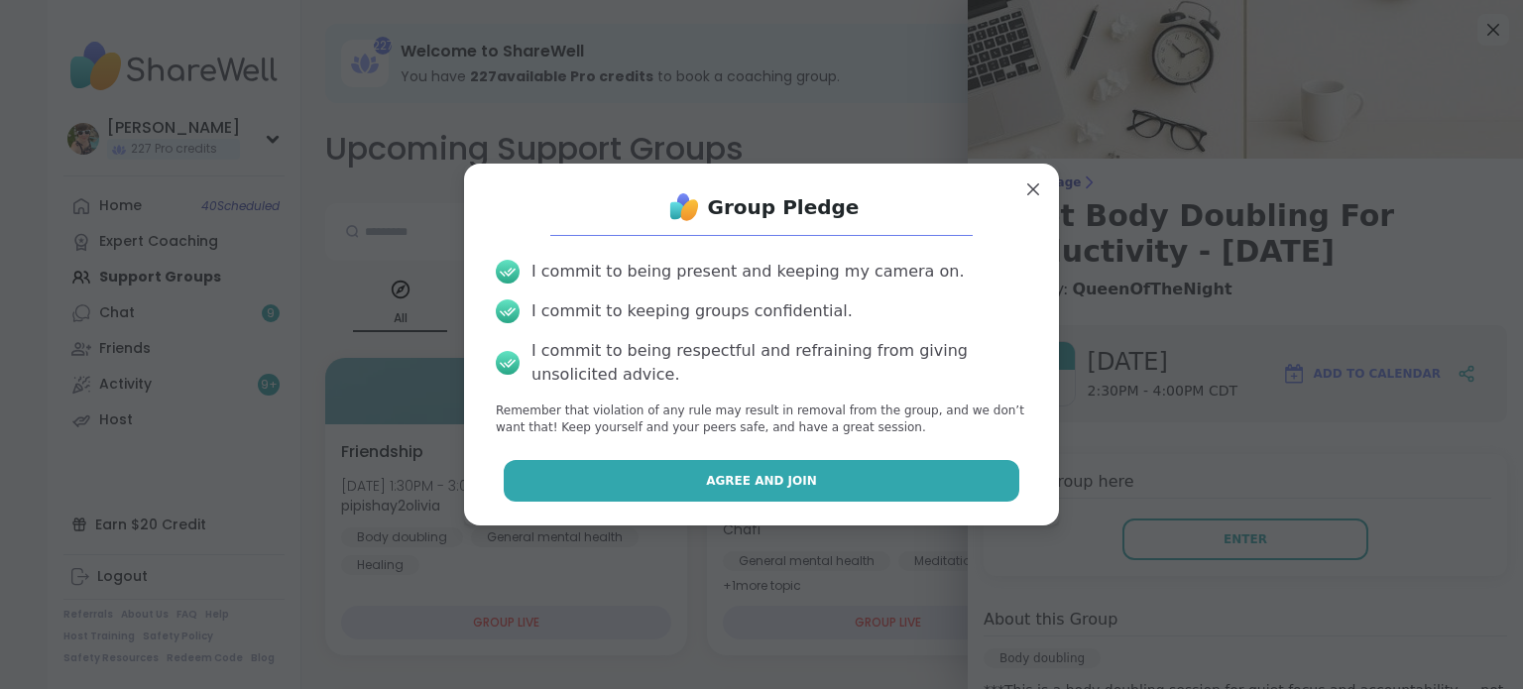
click at [880, 484] on button "Agree and Join" at bounding box center [762, 481] width 517 height 42
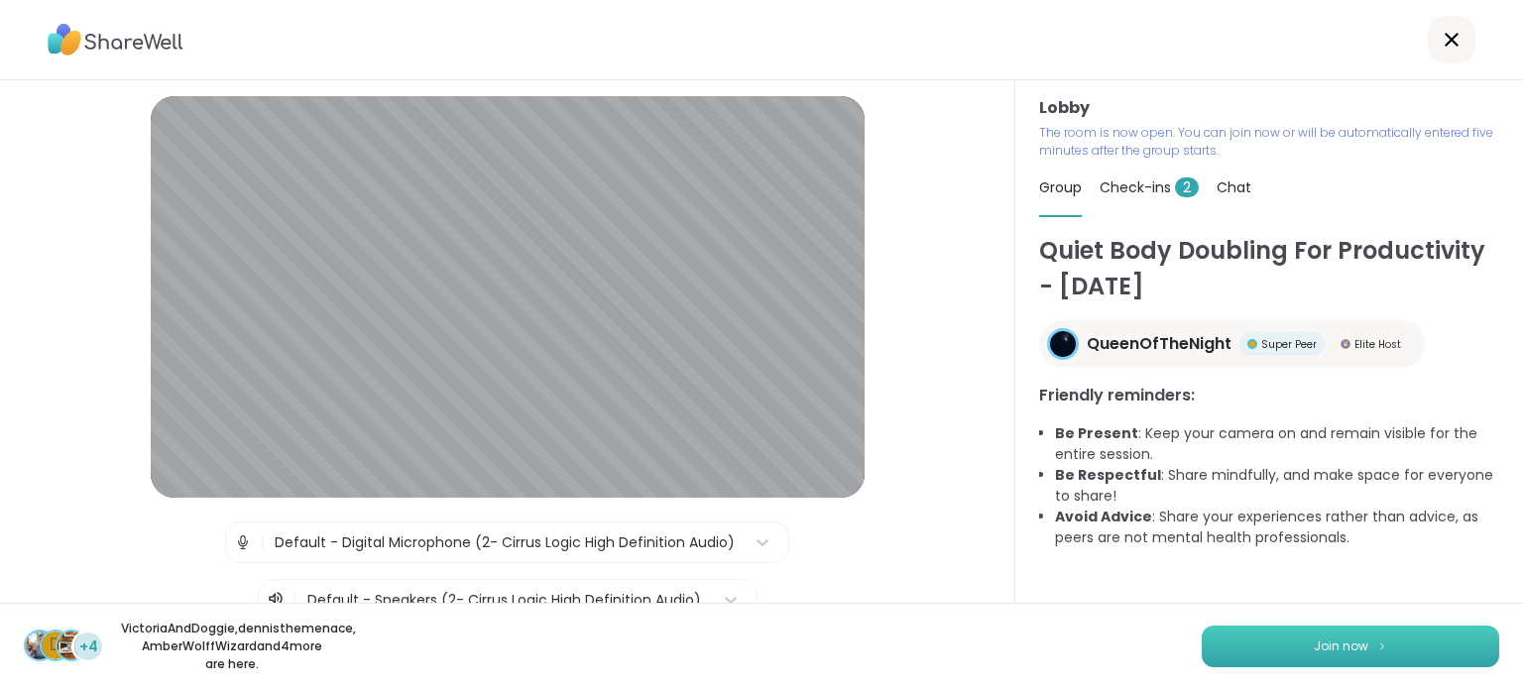
click at [1230, 640] on button "Join now" at bounding box center [1351, 647] width 298 height 42
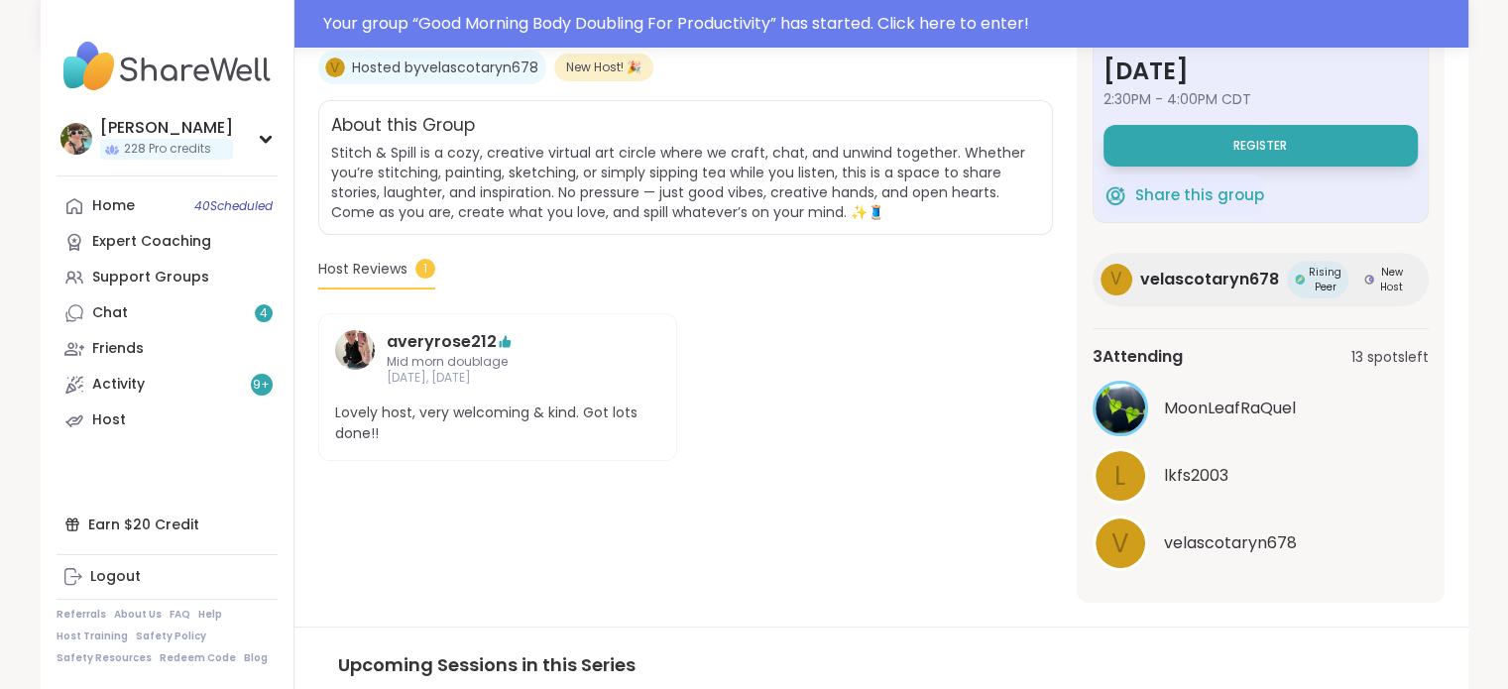
scroll to position [395, 0]
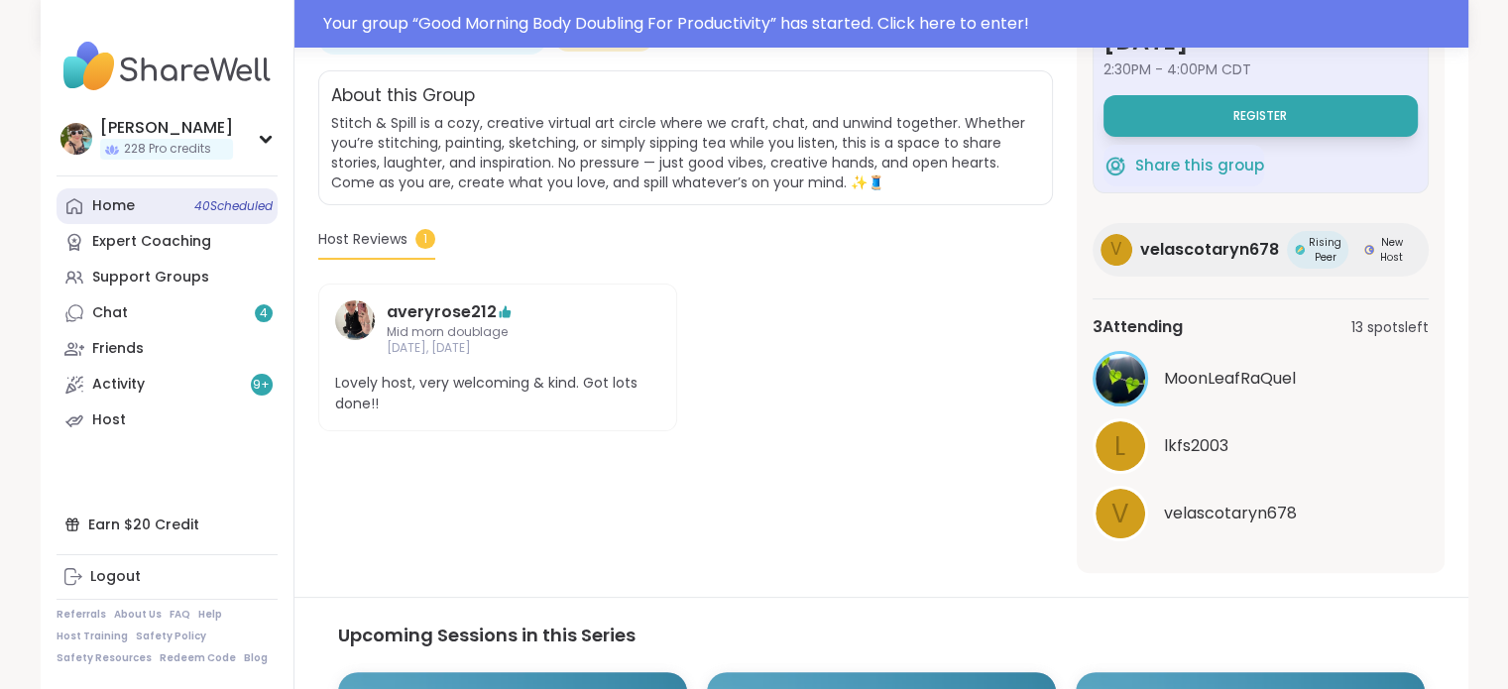
click at [181, 211] on link "Home 40 Scheduled" at bounding box center [167, 206] width 221 height 36
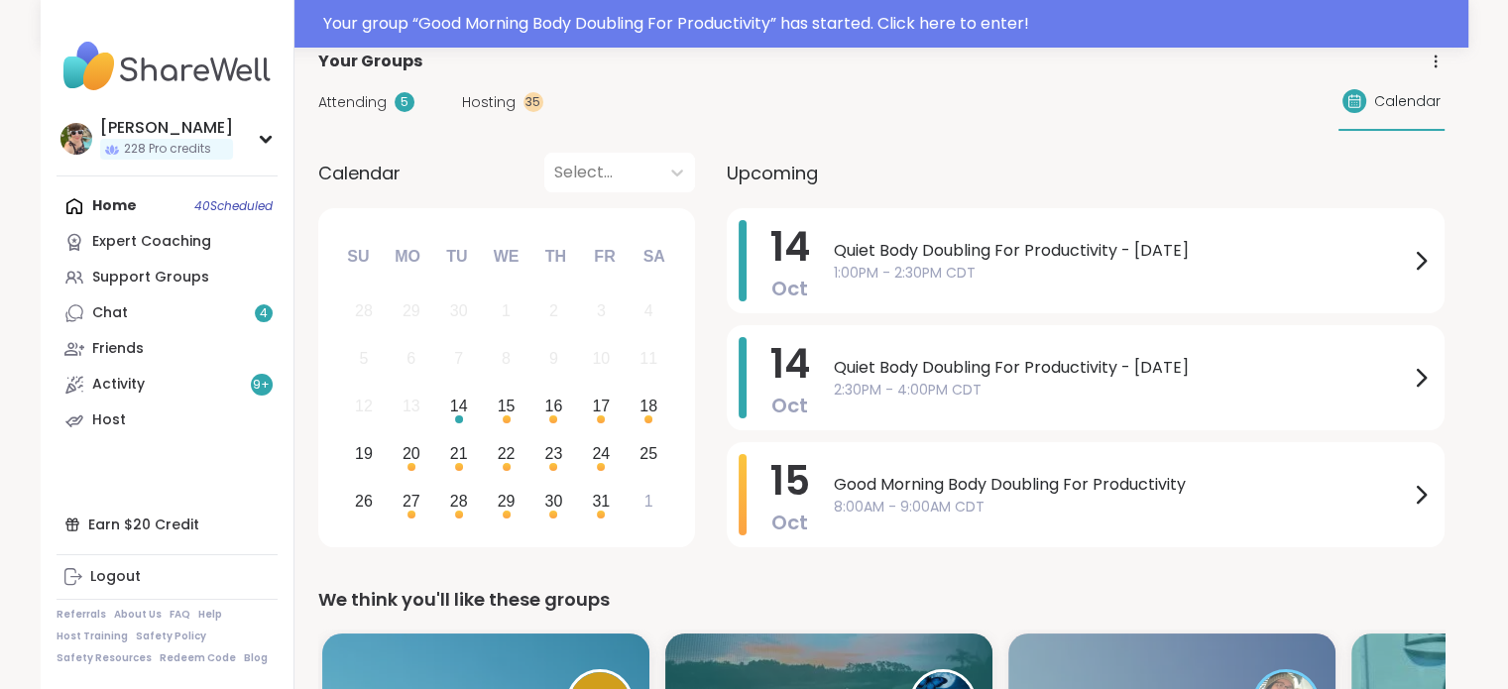
scroll to position [161, 0]
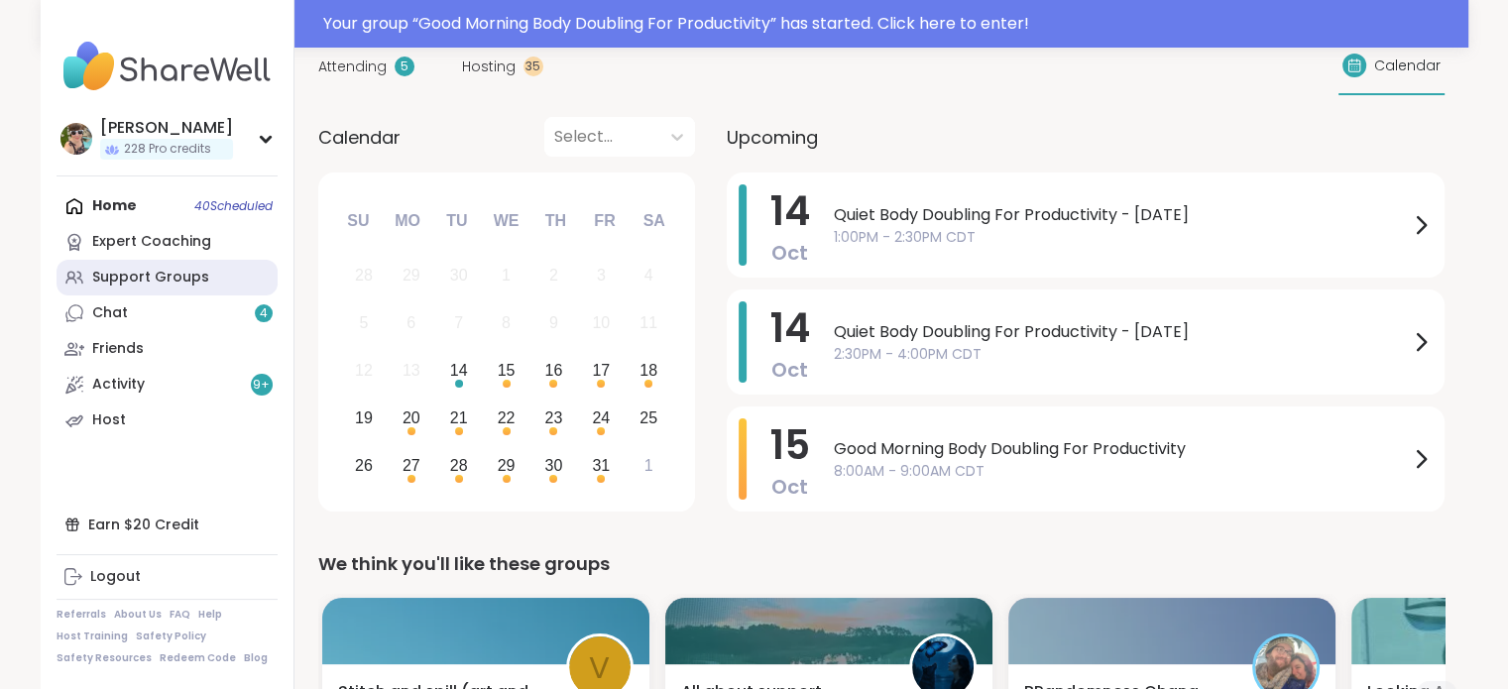
click at [162, 269] on div "Support Groups" at bounding box center [150, 278] width 117 height 20
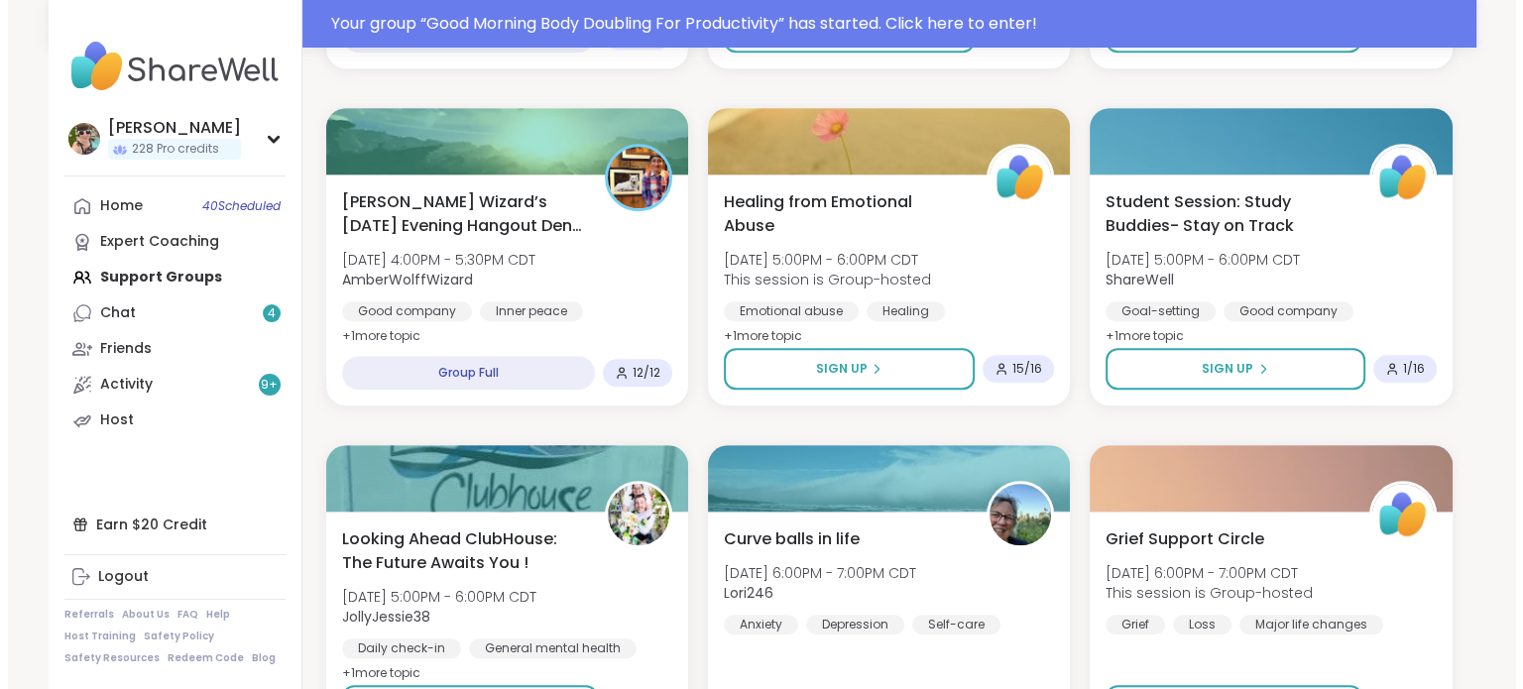
scroll to position [1642, 0]
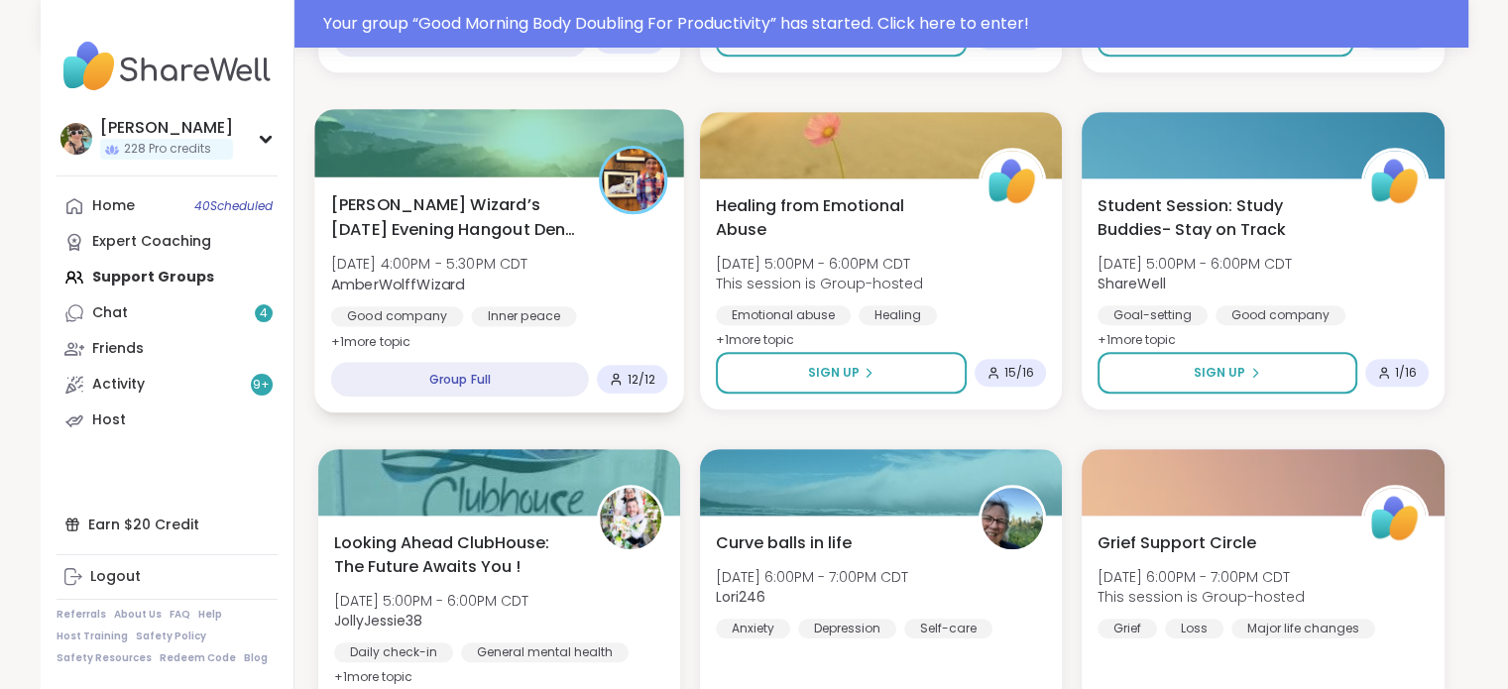
click at [499, 231] on span "[PERSON_NAME] Wizard’s [DATE] Evening Hangout Den 🐺🪄" at bounding box center [453, 216] width 246 height 49
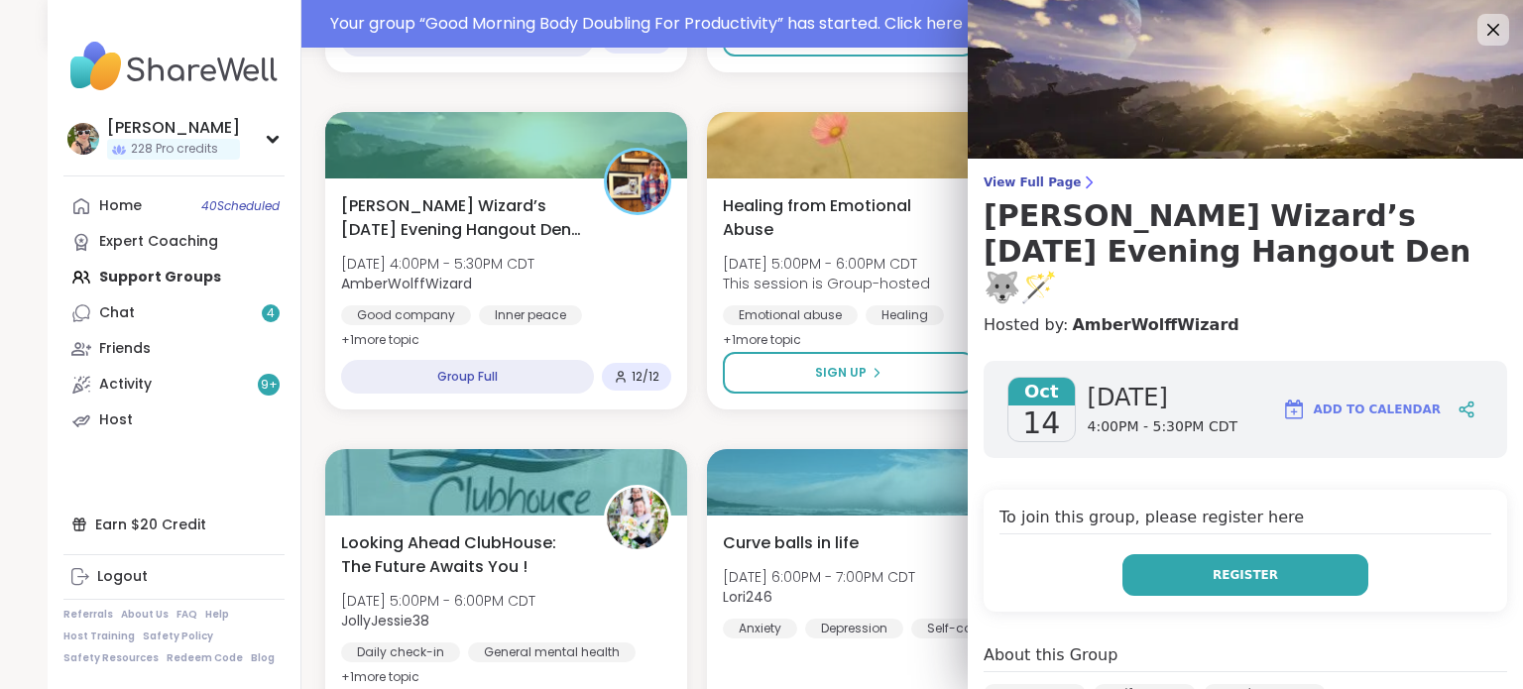
click at [1260, 554] on button "Register" at bounding box center [1246, 575] width 246 height 42
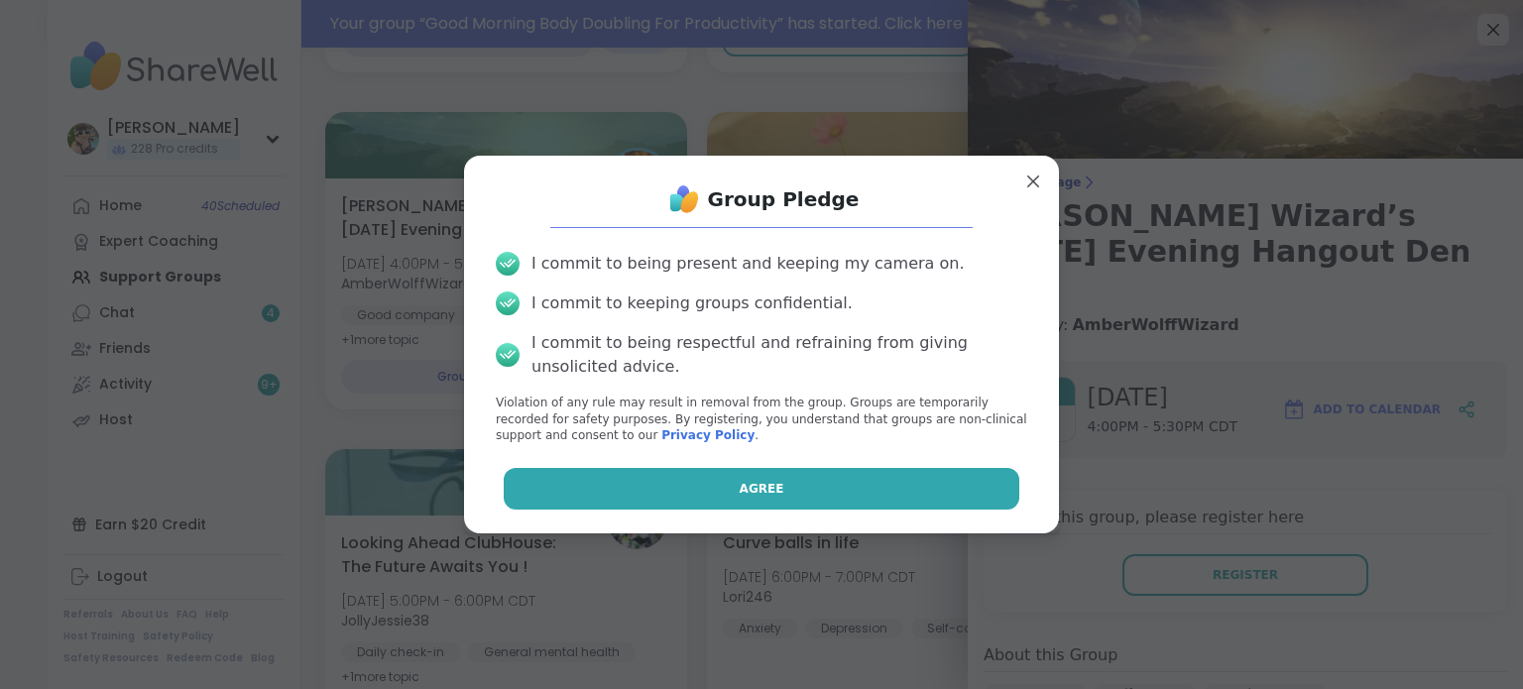
click at [869, 479] on button "Agree" at bounding box center [762, 489] width 517 height 42
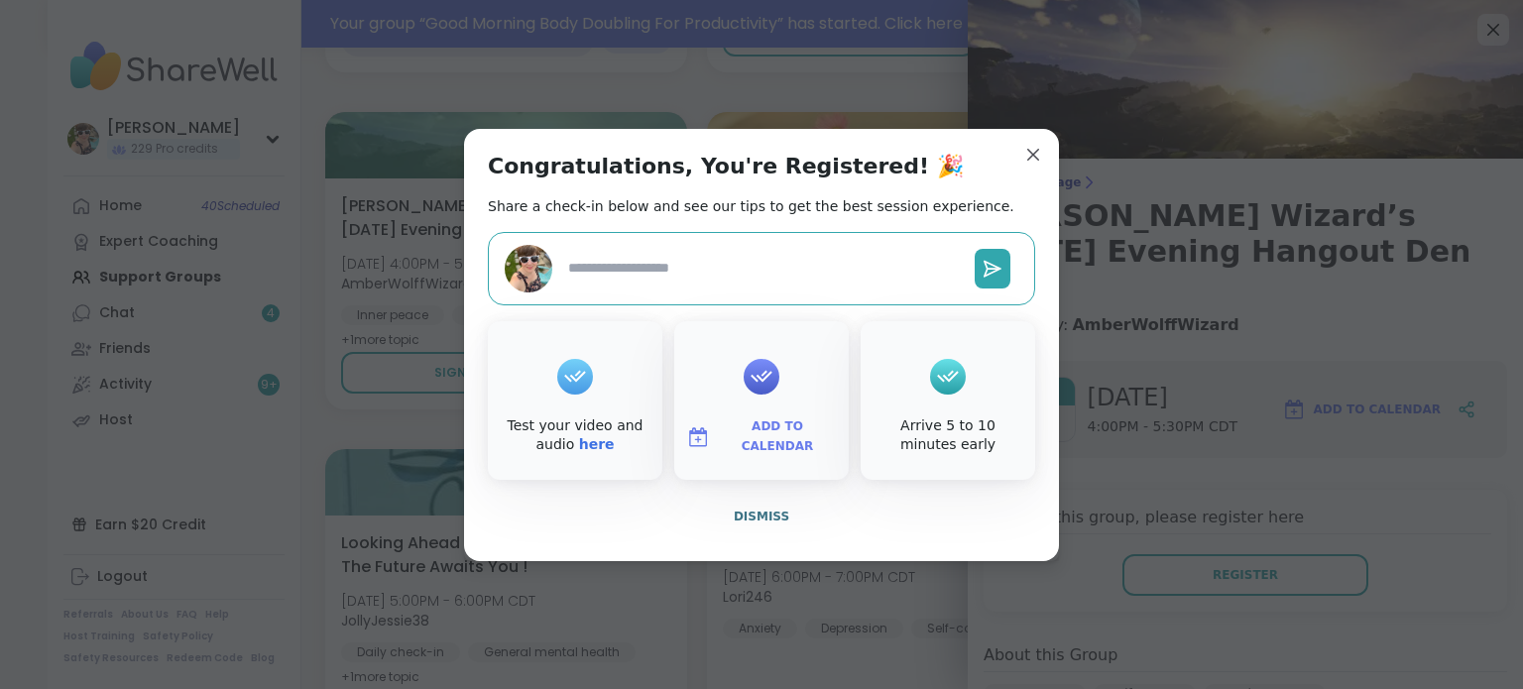
type textarea "*"
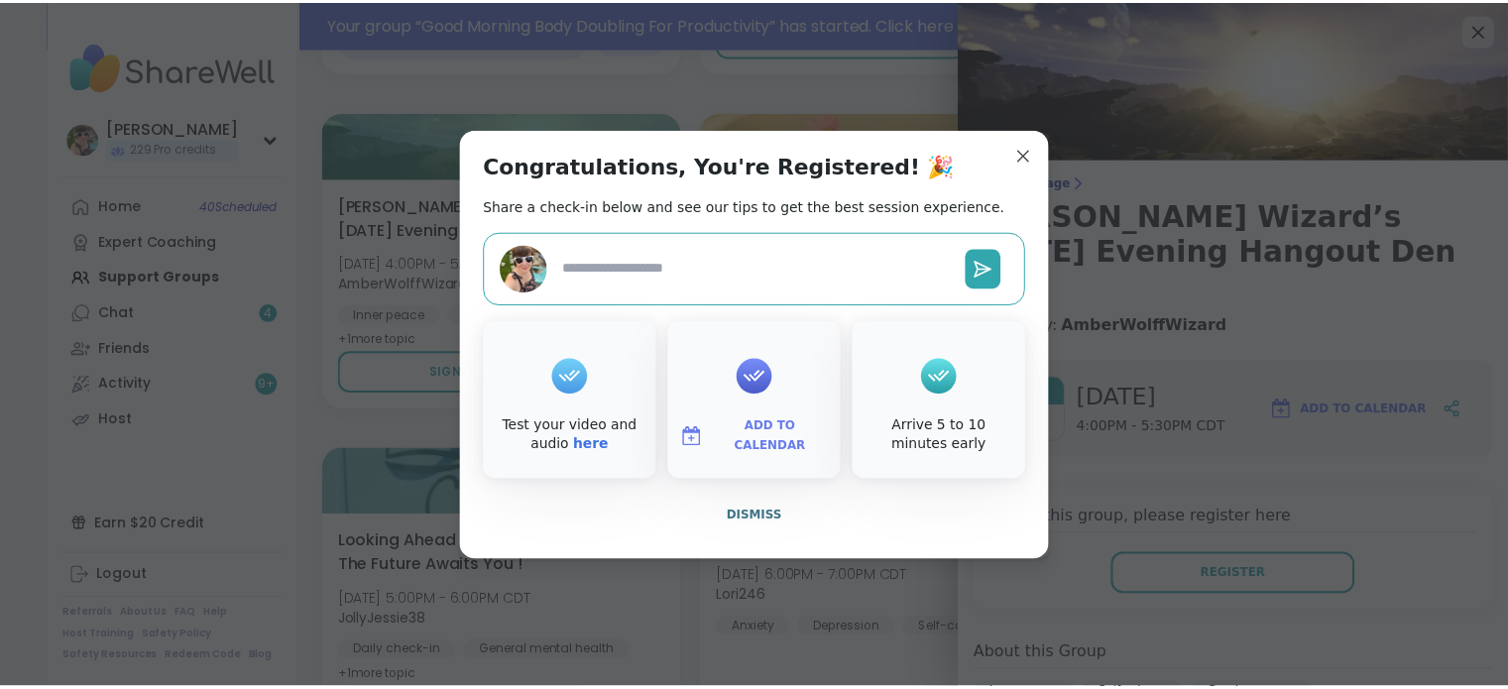
scroll to position [1595, 0]
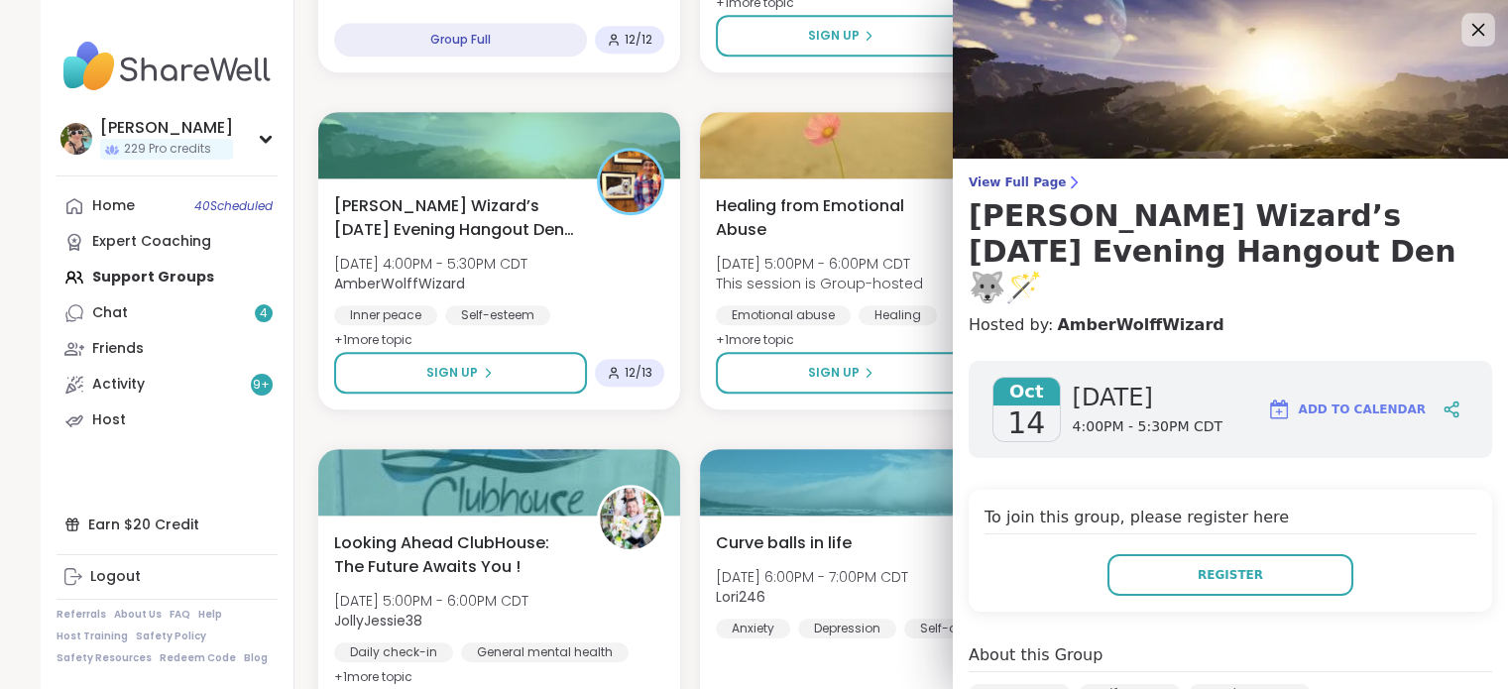
click at [1466, 27] on icon at bounding box center [1478, 29] width 25 height 25
